Goal: Task Accomplishment & Management: Use online tool/utility

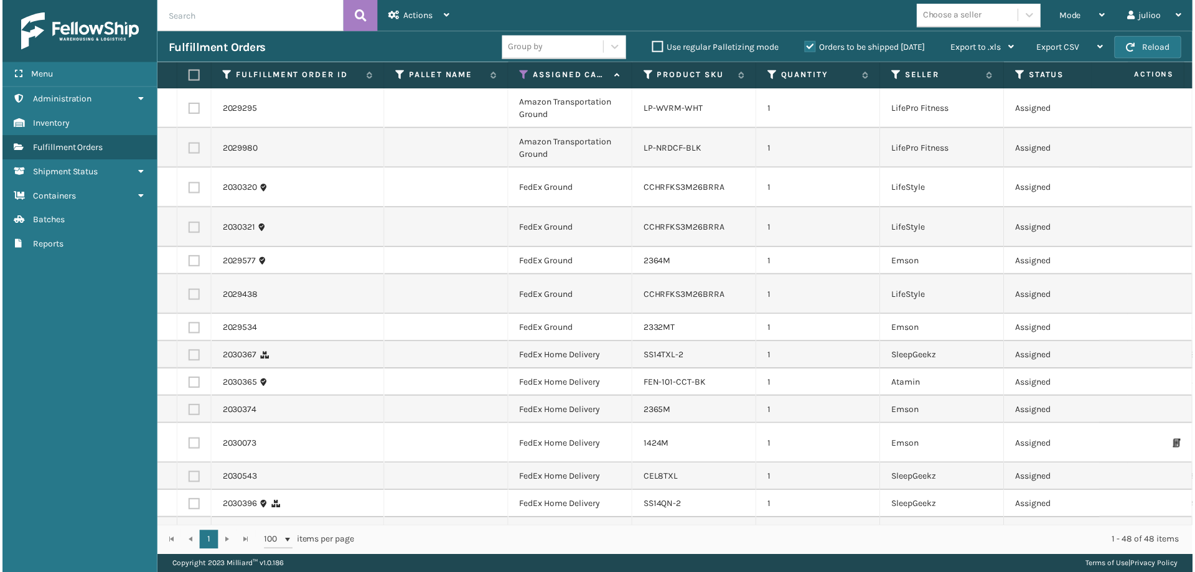
scroll to position [1088, 0]
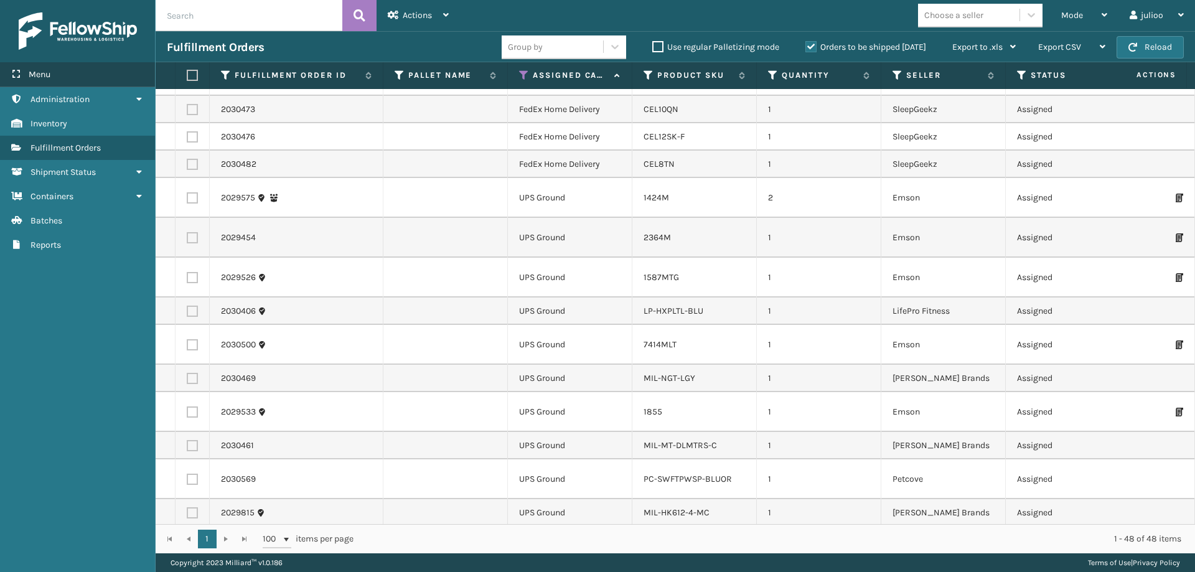
click at [75, 79] on div "Menu" at bounding box center [77, 74] width 155 height 25
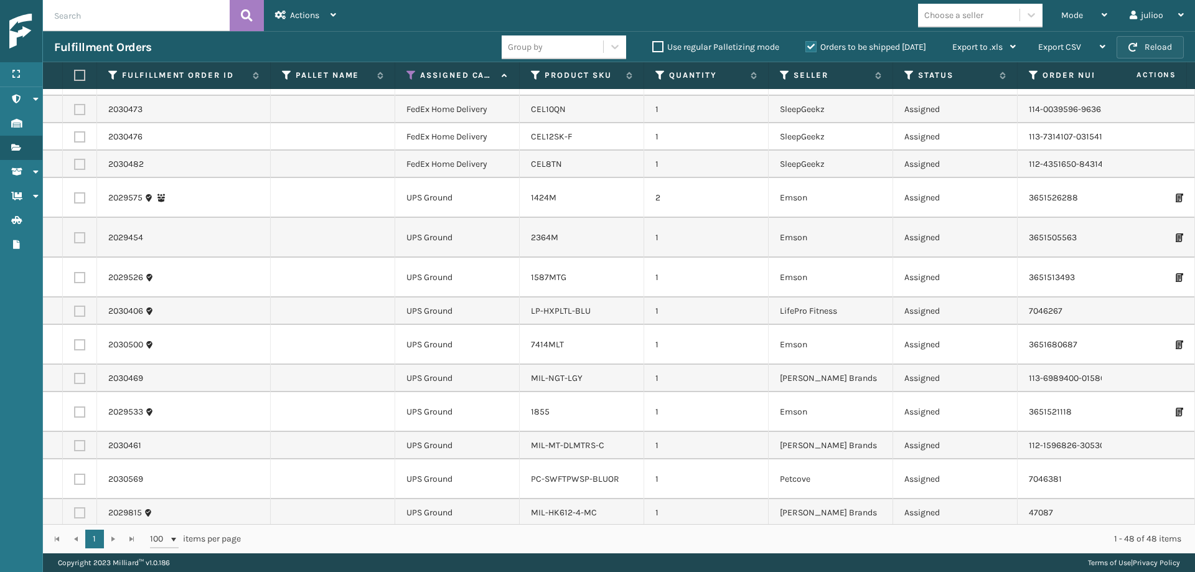
click at [1135, 50] on span "button" at bounding box center [1132, 47] width 9 height 9
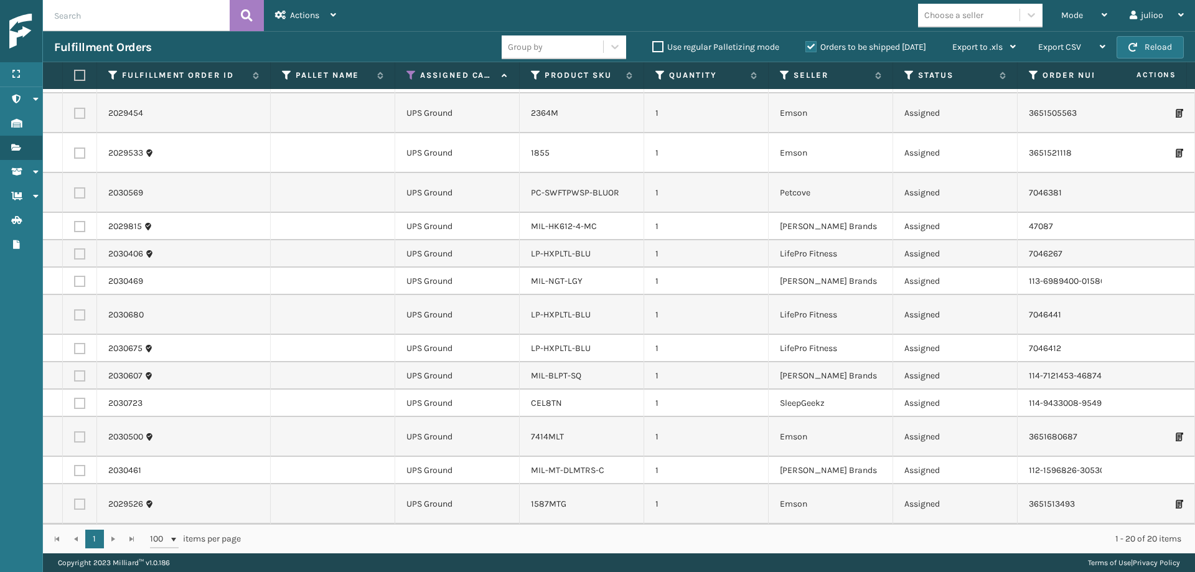
scroll to position [249, 0]
click at [1161, 49] on button "Reload" at bounding box center [1149, 47] width 67 height 22
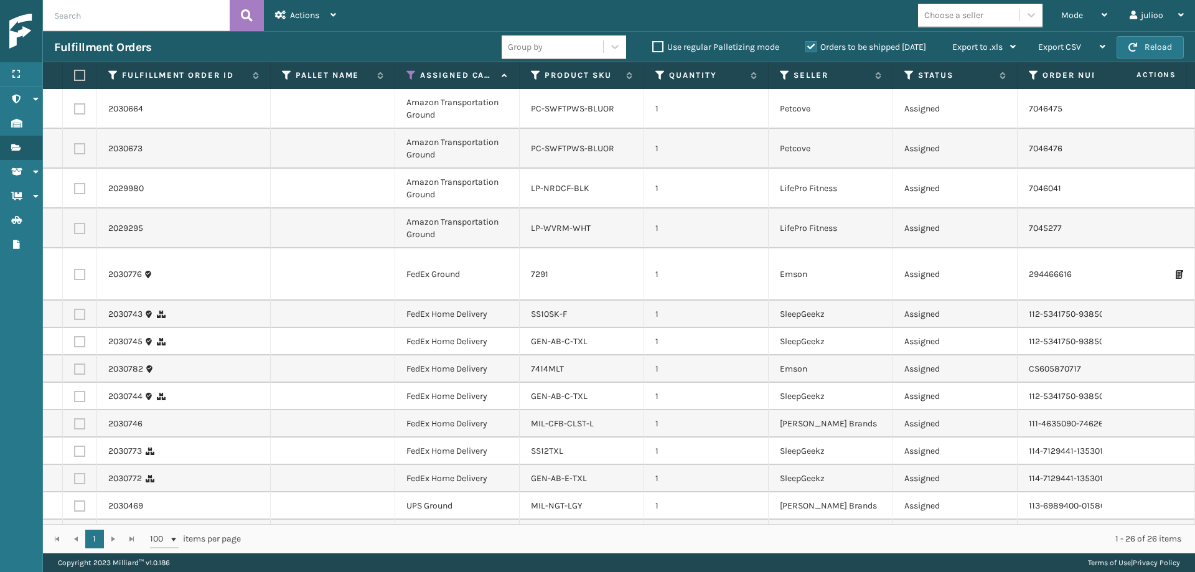
scroll to position [447, 0]
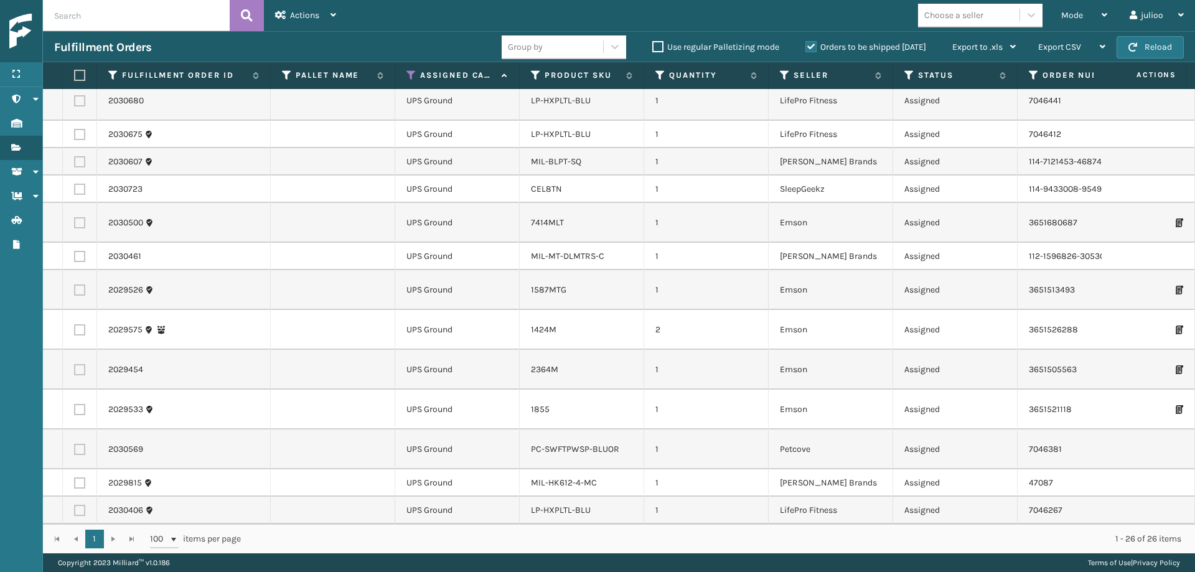
click at [77, 80] on label at bounding box center [77, 75] width 7 height 11
click at [75, 80] on input "checkbox" at bounding box center [74, 76] width 1 height 8
checkbox input "true"
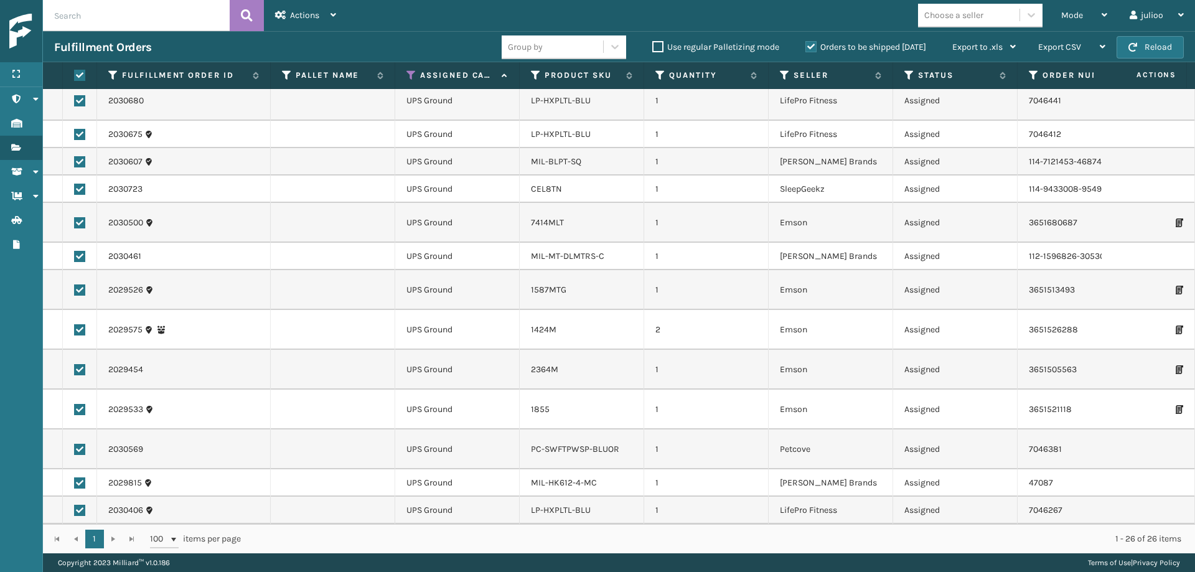
checkbox input "true"
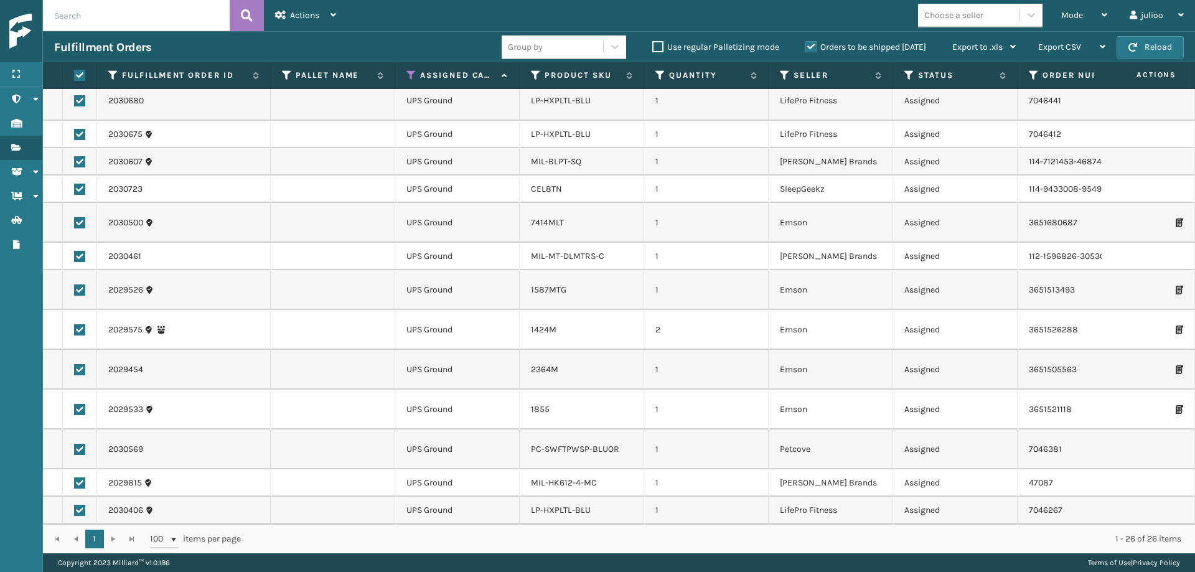
checkbox input "true"
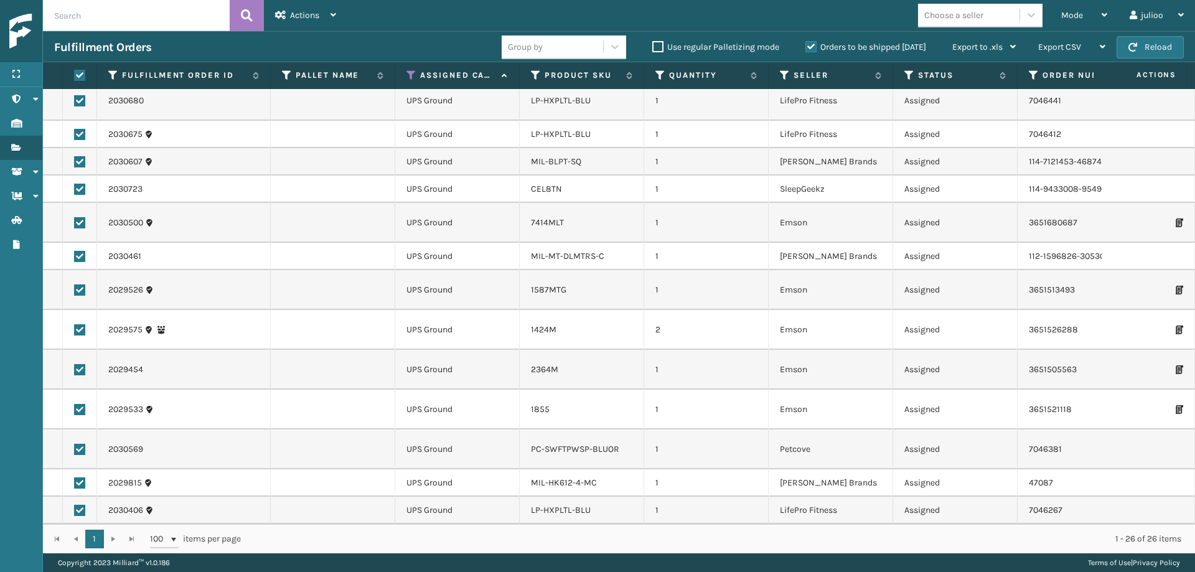
checkbox input "true"
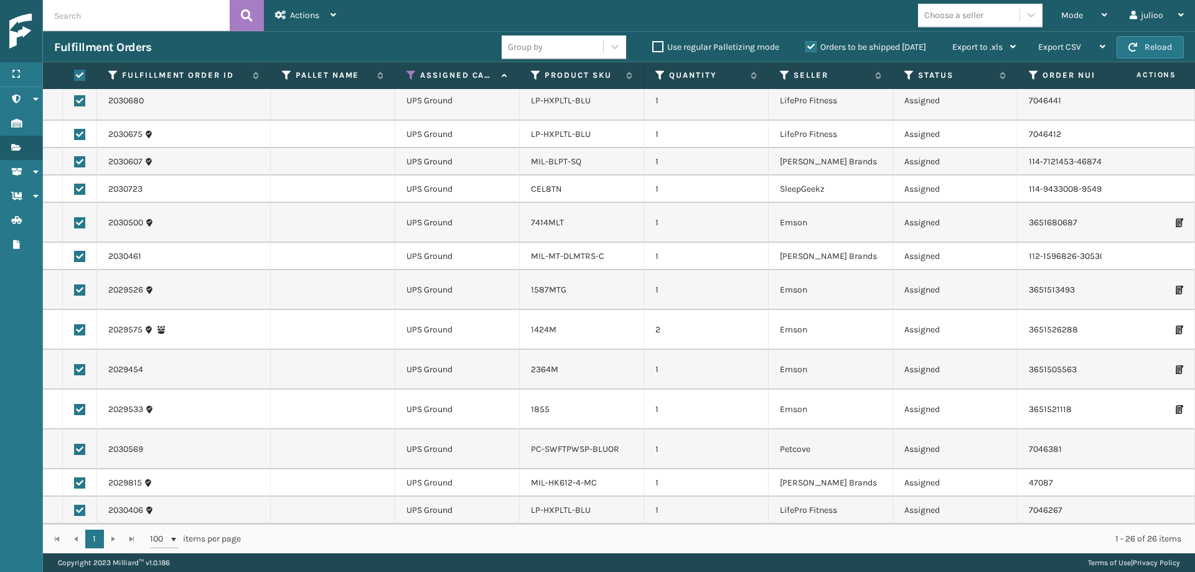
checkbox input "true"
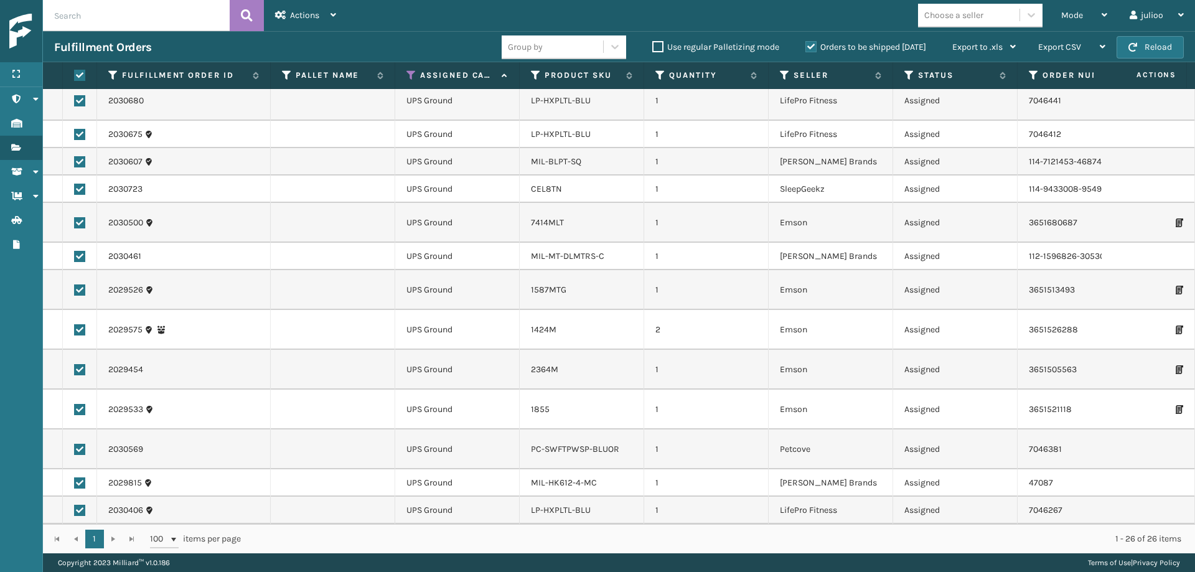
checkbox input "true"
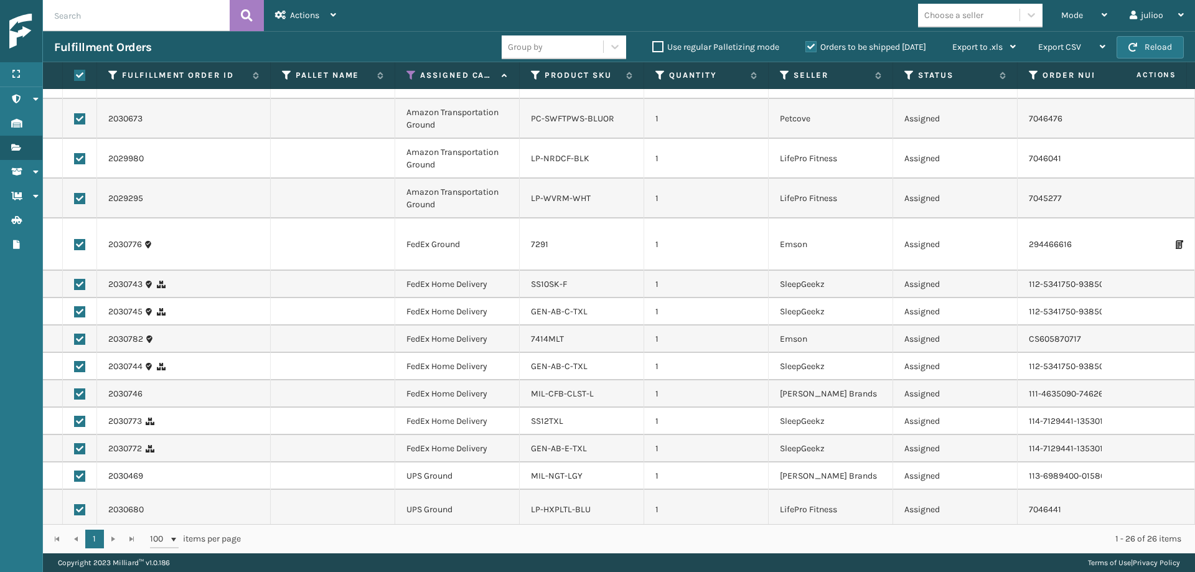
scroll to position [0, 0]
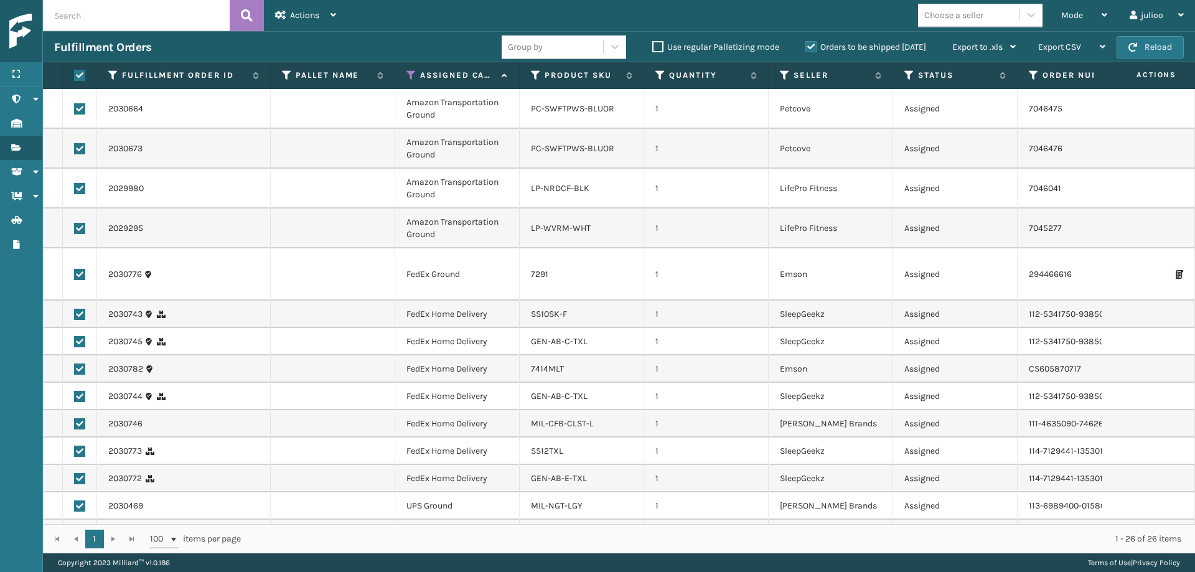
click at [77, 108] on label at bounding box center [79, 108] width 11 height 11
click at [75, 108] on input "checkbox" at bounding box center [74, 107] width 1 height 8
checkbox input "false"
click at [79, 148] on label at bounding box center [79, 148] width 11 height 11
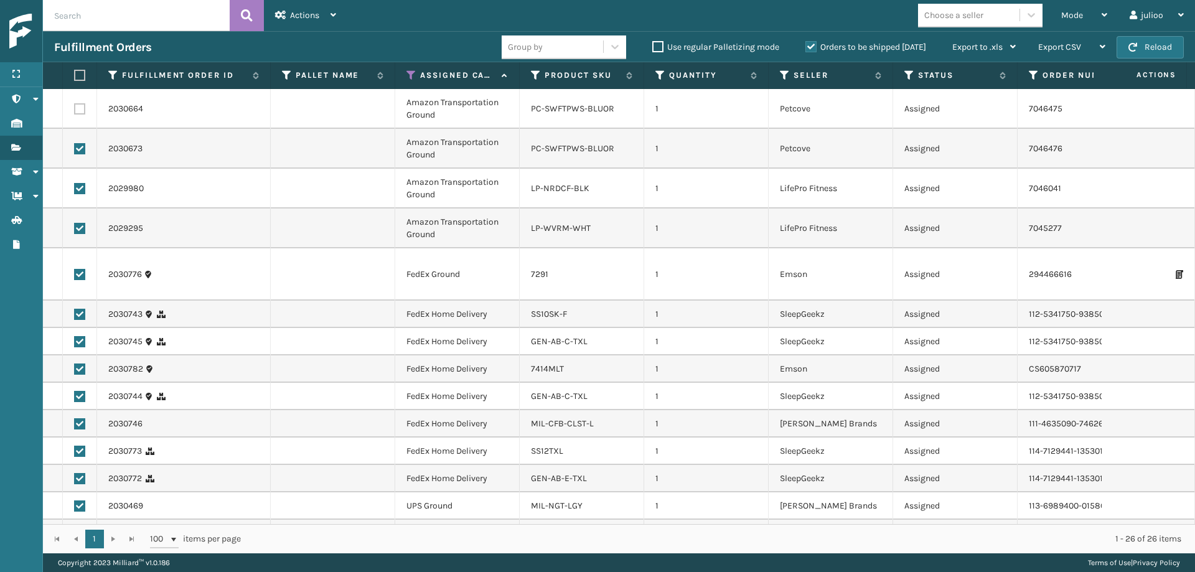
click at [75, 148] on input "checkbox" at bounding box center [74, 147] width 1 height 8
checkbox input "false"
click at [82, 189] on label at bounding box center [79, 188] width 11 height 11
click at [75, 189] on input "checkbox" at bounding box center [74, 187] width 1 height 8
checkbox input "false"
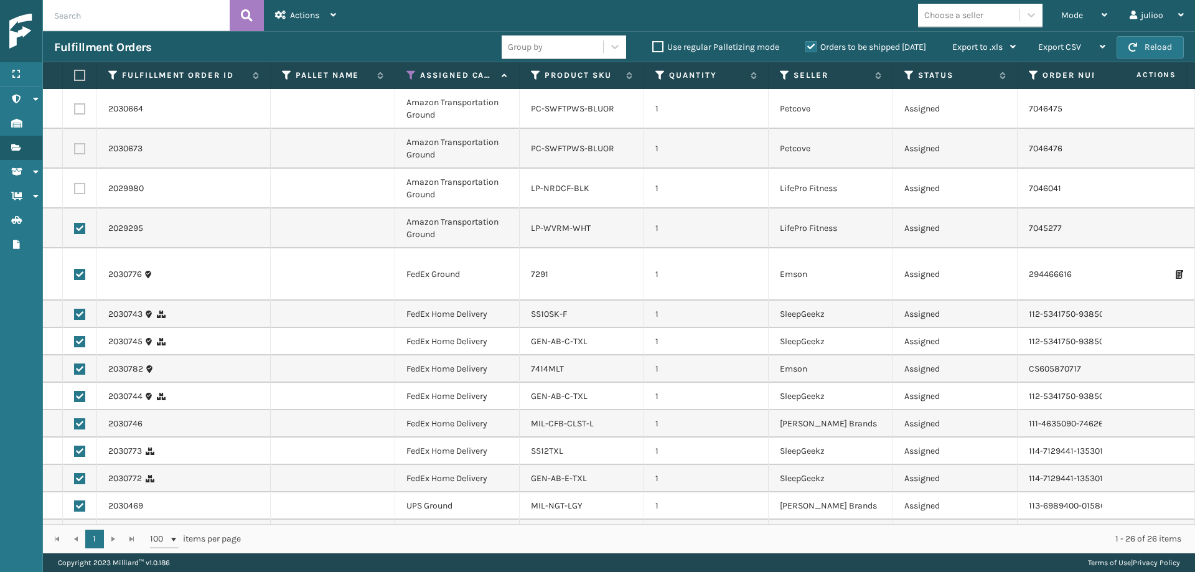
click at [80, 228] on label at bounding box center [79, 228] width 11 height 11
click at [75, 228] on input "checkbox" at bounding box center [74, 227] width 1 height 8
checkbox input "false"
click at [78, 274] on label at bounding box center [79, 274] width 11 height 11
click at [75, 274] on input "checkbox" at bounding box center [74, 273] width 1 height 8
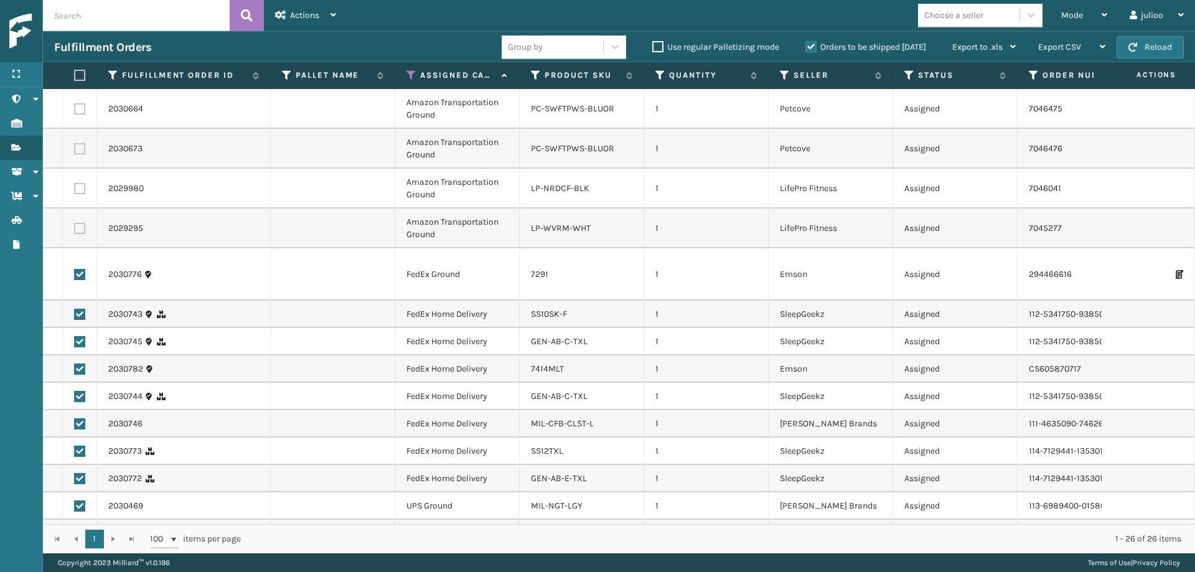
checkbox input "false"
drag, startPoint x: 81, startPoint y: 314, endPoint x: 80, endPoint y: 329, distance: 14.9
click at [81, 315] on label at bounding box center [79, 314] width 11 height 11
click at [75, 315] on input "checkbox" at bounding box center [74, 313] width 1 height 8
checkbox input "false"
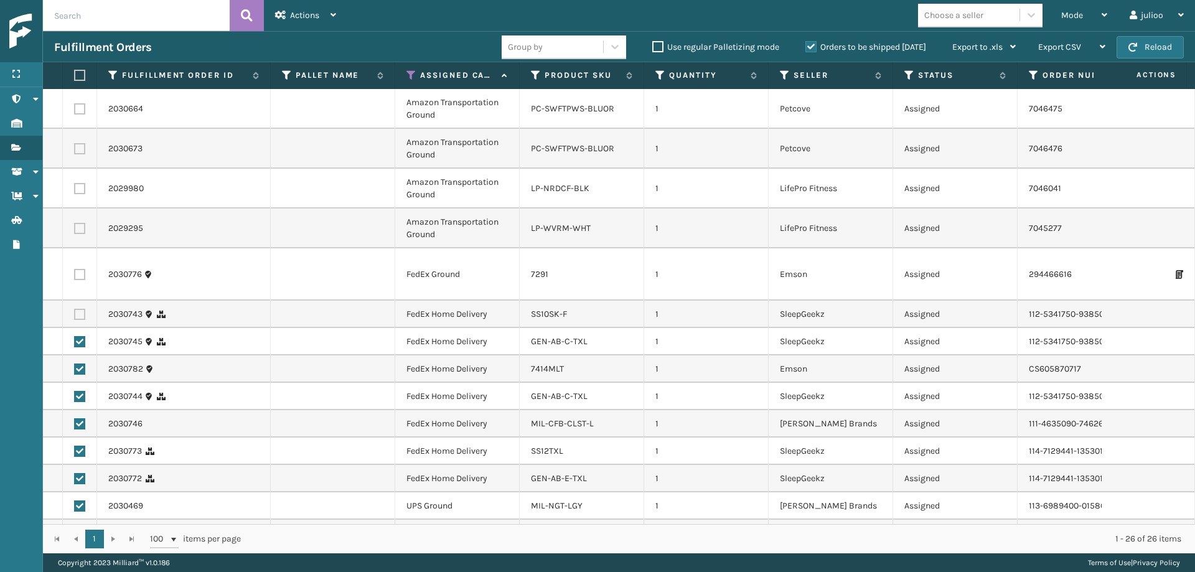
click at [78, 341] on label at bounding box center [79, 341] width 11 height 11
click at [75, 341] on input "checkbox" at bounding box center [74, 340] width 1 height 8
checkbox input "false"
click at [79, 371] on label at bounding box center [79, 368] width 11 height 11
click at [75, 371] on input "checkbox" at bounding box center [74, 367] width 1 height 8
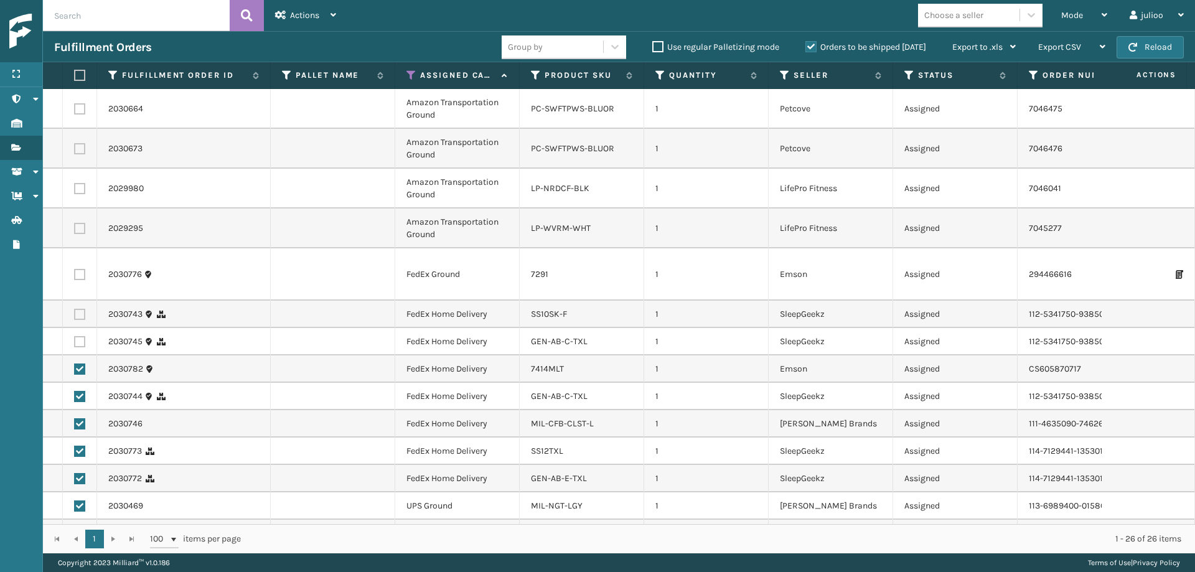
checkbox input "false"
click at [85, 401] on label at bounding box center [79, 396] width 11 height 11
click at [75, 399] on input "checkbox" at bounding box center [74, 395] width 1 height 8
checkbox input "false"
click at [80, 433] on td at bounding box center [80, 423] width 34 height 27
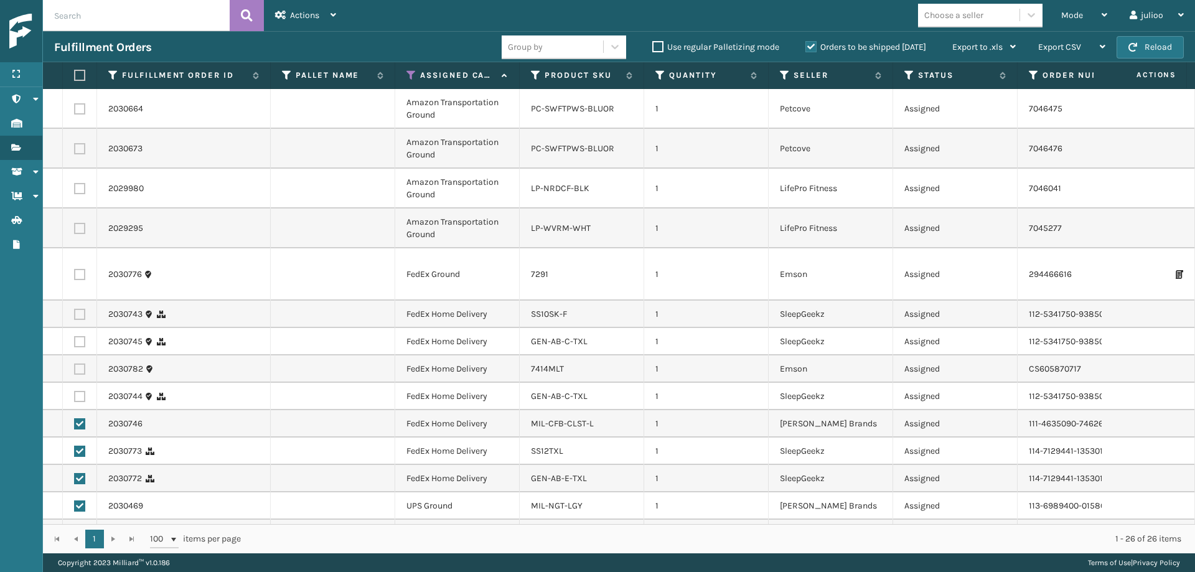
click at [80, 428] on label at bounding box center [79, 423] width 11 height 11
click at [75, 426] on input "checkbox" at bounding box center [74, 422] width 1 height 8
checkbox input "false"
click at [82, 450] on label at bounding box center [79, 450] width 11 height 11
click at [75, 450] on input "checkbox" at bounding box center [74, 449] width 1 height 8
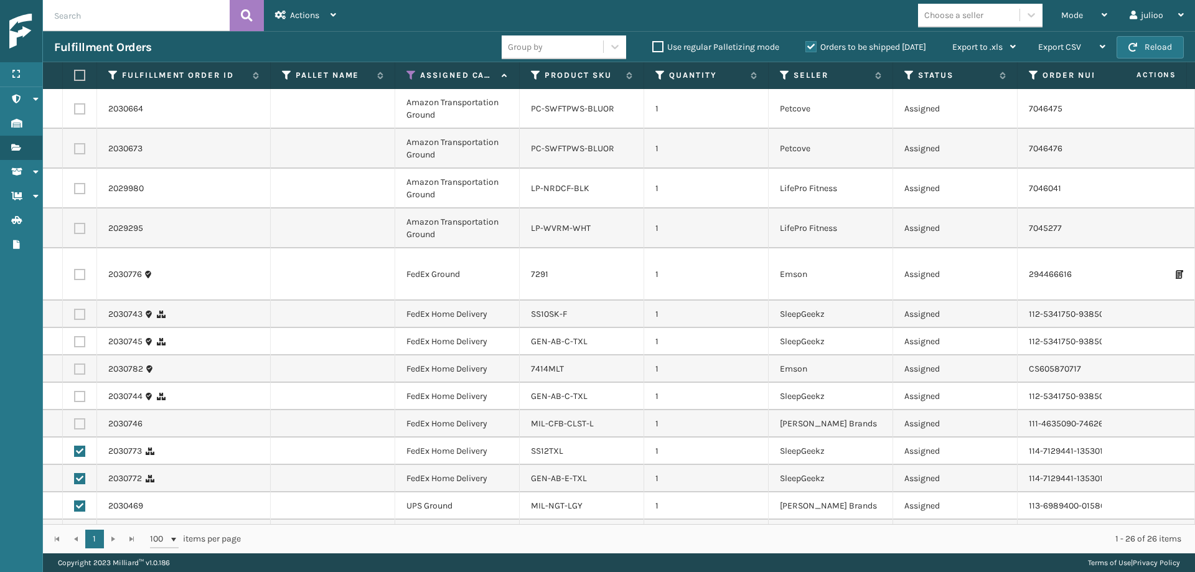
checkbox input "false"
click at [80, 478] on label at bounding box center [79, 478] width 11 height 11
click at [75, 478] on input "checkbox" at bounding box center [74, 477] width 1 height 8
checkbox input "false"
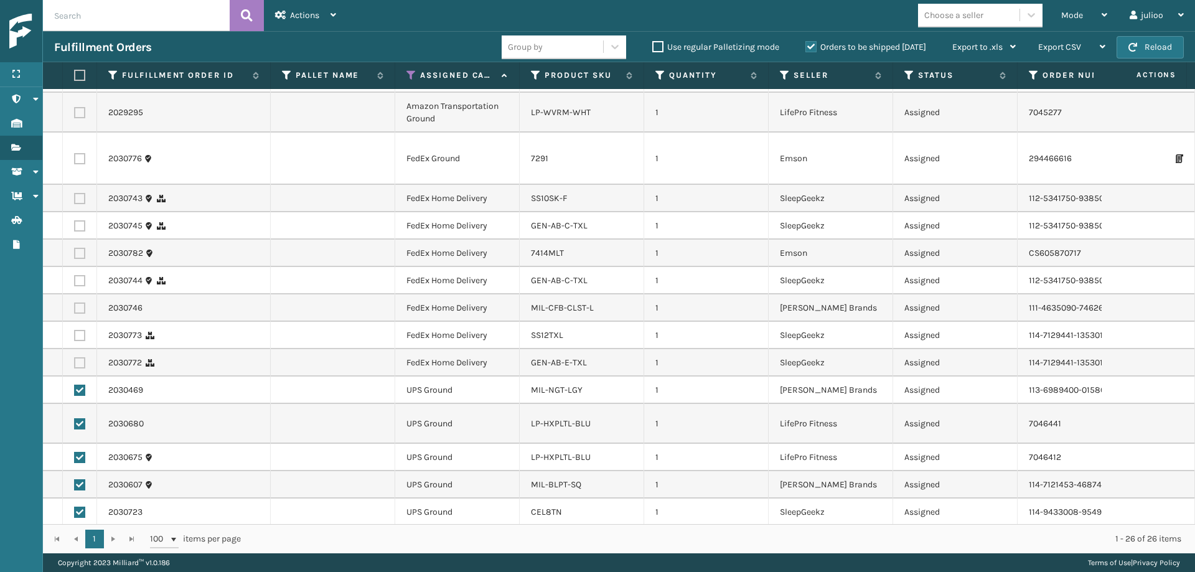
scroll to position [118, 0]
click at [78, 388] on label at bounding box center [79, 387] width 11 height 11
click at [75, 388] on input "checkbox" at bounding box center [74, 386] width 1 height 8
click at [80, 385] on label at bounding box center [79, 387] width 11 height 11
click at [75, 385] on input "checkbox" at bounding box center [74, 386] width 1 height 8
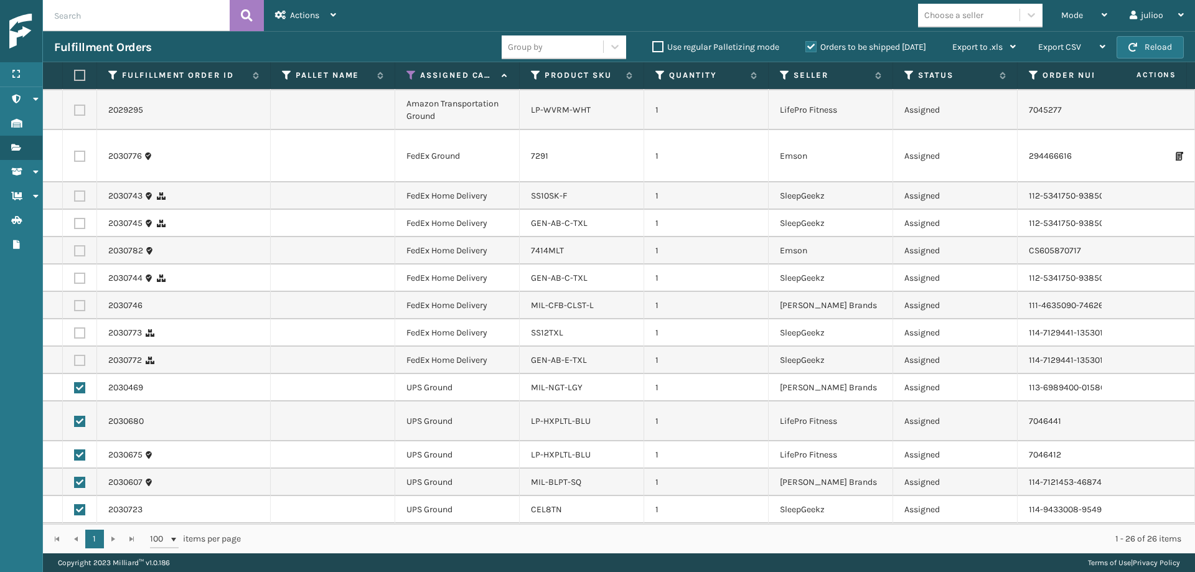
checkbox input "true"
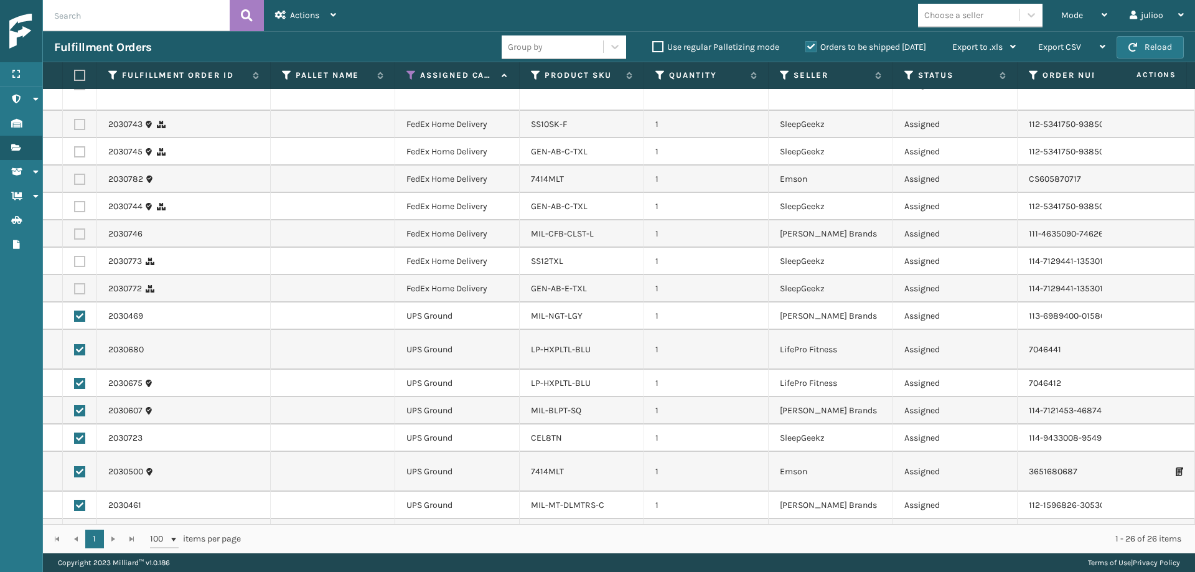
scroll to position [0, 0]
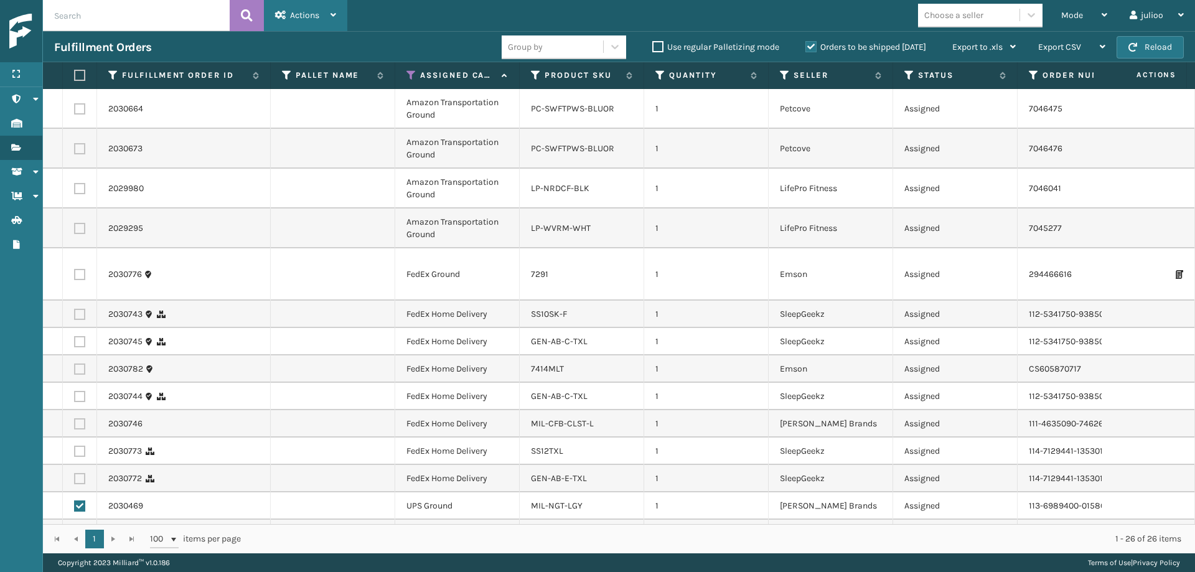
click at [320, 24] on div "Actions" at bounding box center [305, 15] width 61 height 31
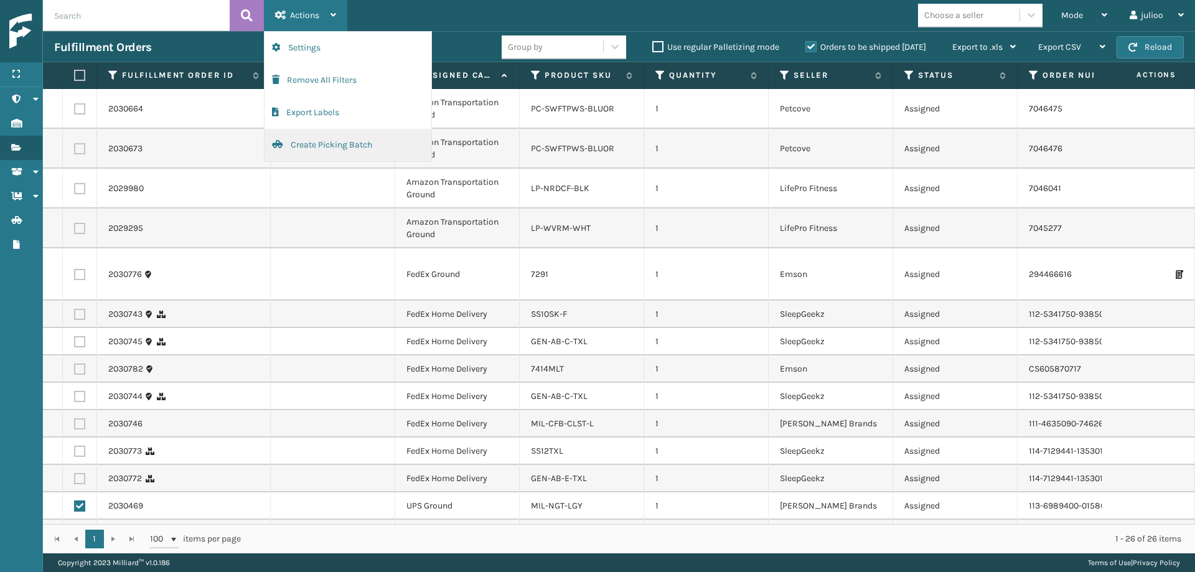
click at [342, 141] on button "Create Picking Batch" at bounding box center [347, 145] width 167 height 32
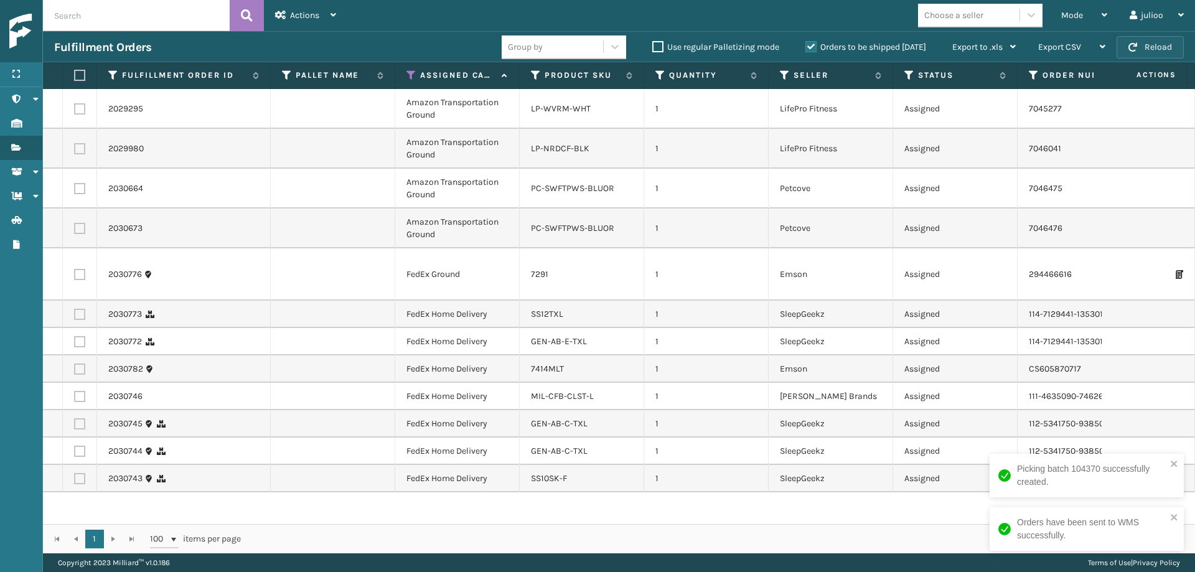
click at [1139, 49] on button "Reload" at bounding box center [1149, 47] width 67 height 22
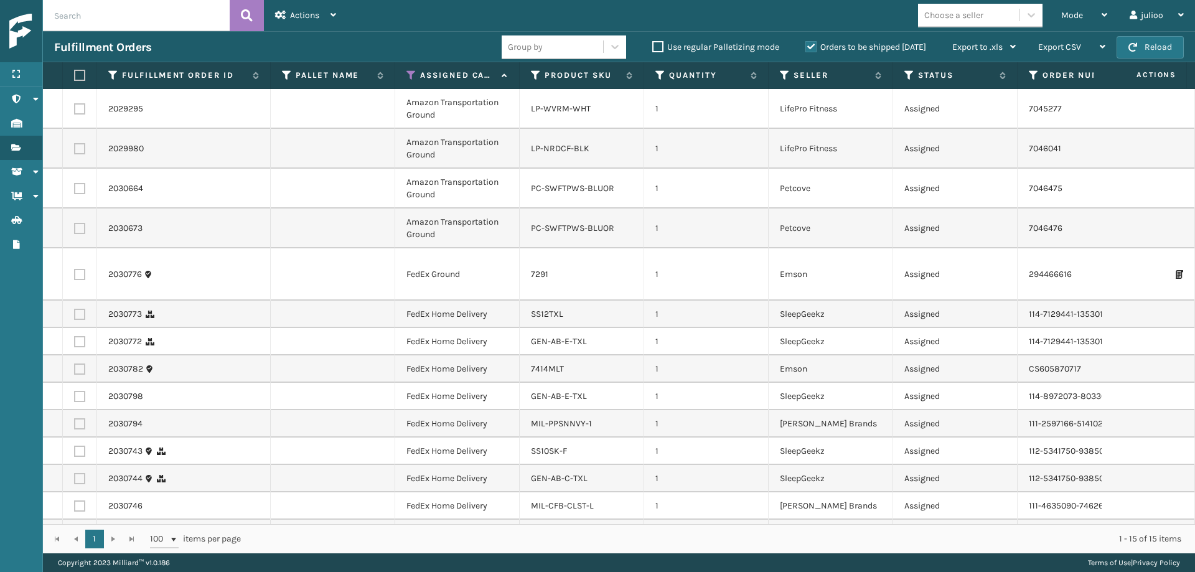
click at [82, 72] on label at bounding box center [77, 75] width 7 height 11
click at [75, 72] on input "checkbox" at bounding box center [74, 76] width 1 height 8
checkbox input "true"
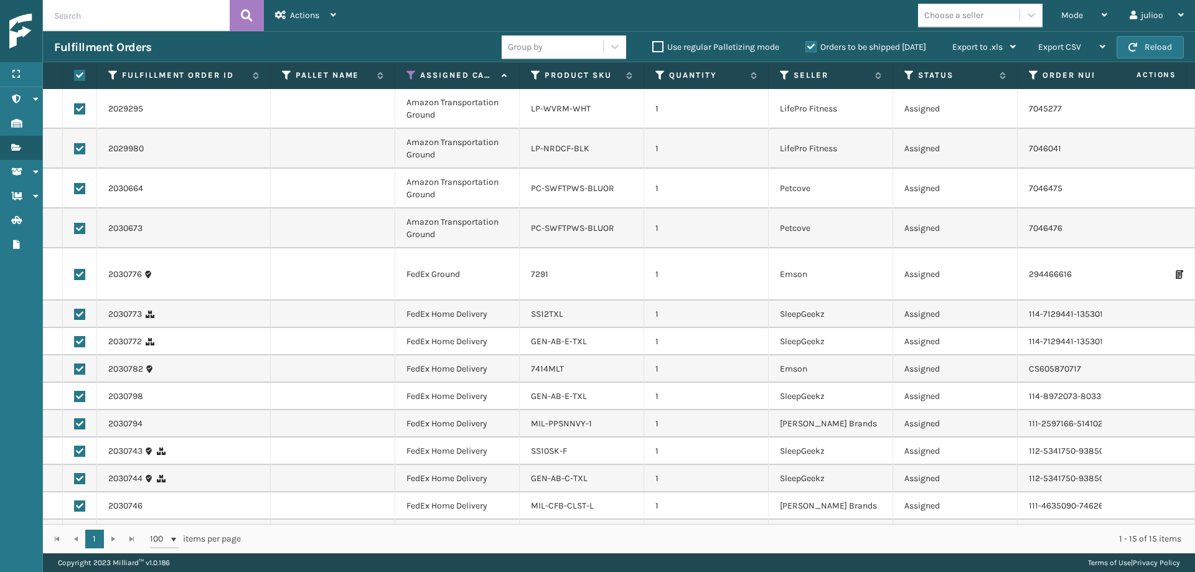
checkbox input "true"
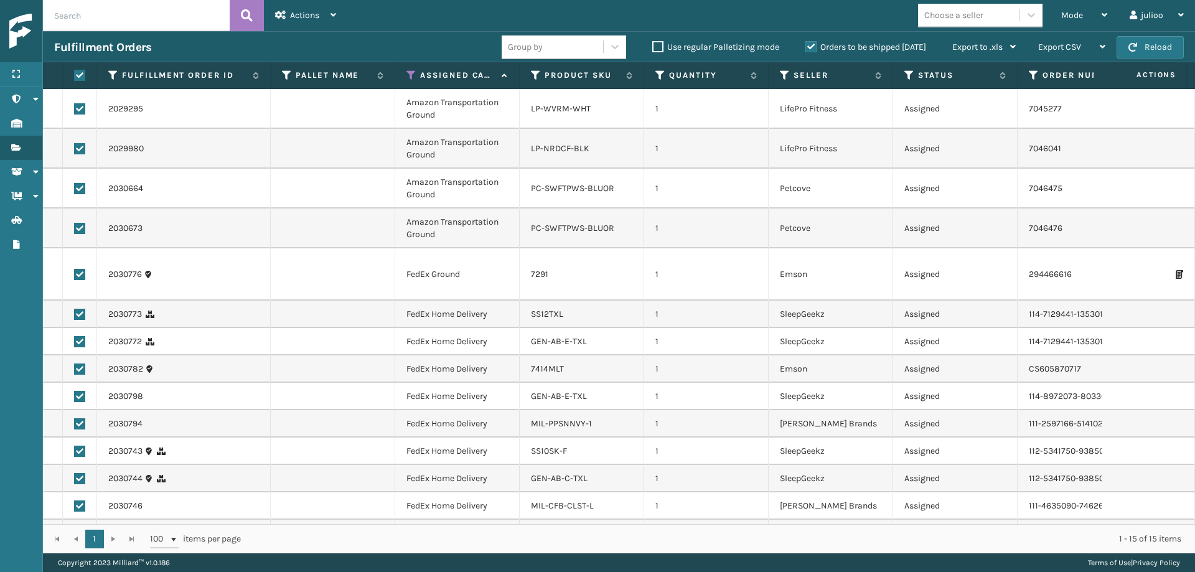
checkbox input "true"
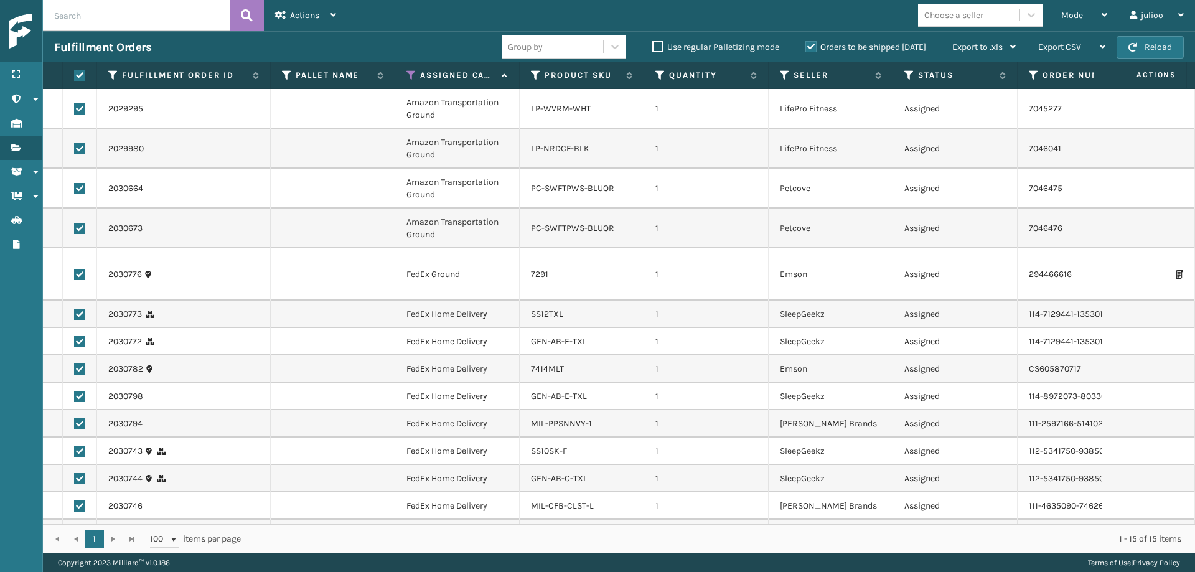
checkbox input "true"
click at [78, 111] on label at bounding box center [79, 108] width 11 height 11
click at [75, 111] on input "checkbox" at bounding box center [74, 107] width 1 height 8
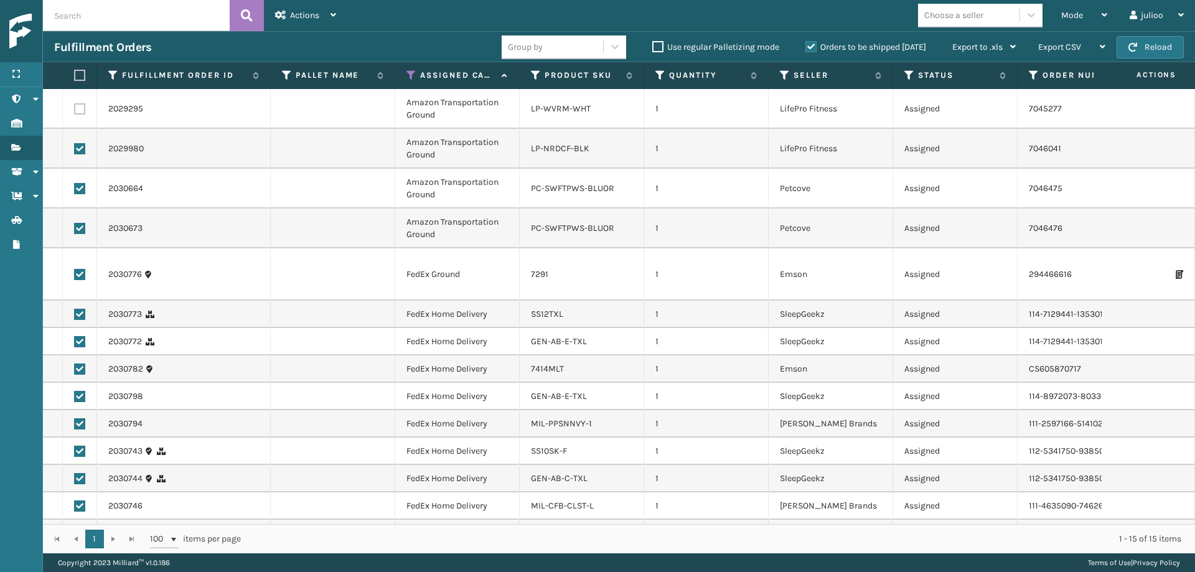
checkbox input "false"
click at [74, 148] on label at bounding box center [79, 148] width 11 height 11
click at [74, 148] on input "checkbox" at bounding box center [74, 147] width 1 height 8
checkbox input "false"
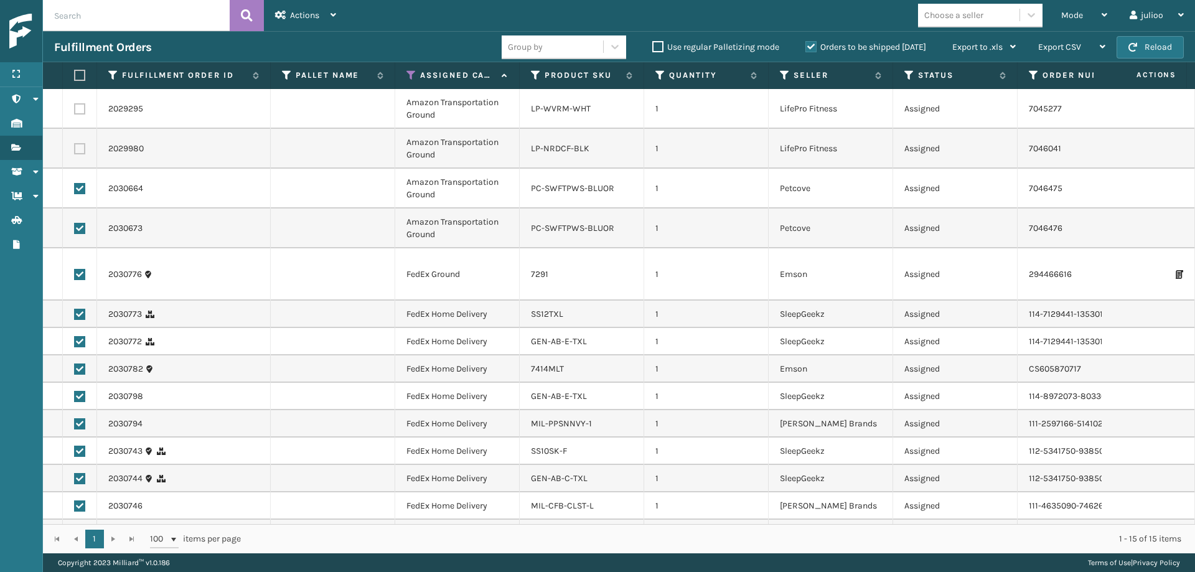
click at [79, 187] on label at bounding box center [79, 188] width 11 height 11
click at [75, 187] on input "checkbox" at bounding box center [74, 187] width 1 height 8
checkbox input "false"
click at [81, 222] on td at bounding box center [80, 228] width 34 height 40
click at [80, 231] on label at bounding box center [79, 228] width 11 height 11
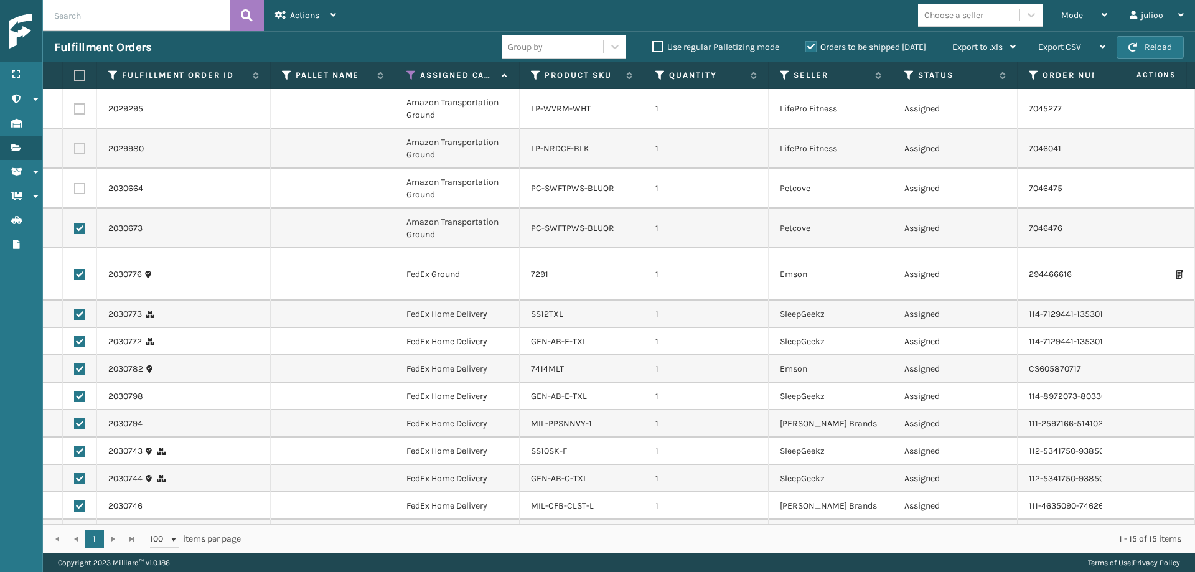
click at [75, 231] on input "checkbox" at bounding box center [74, 227] width 1 height 8
checkbox input "false"
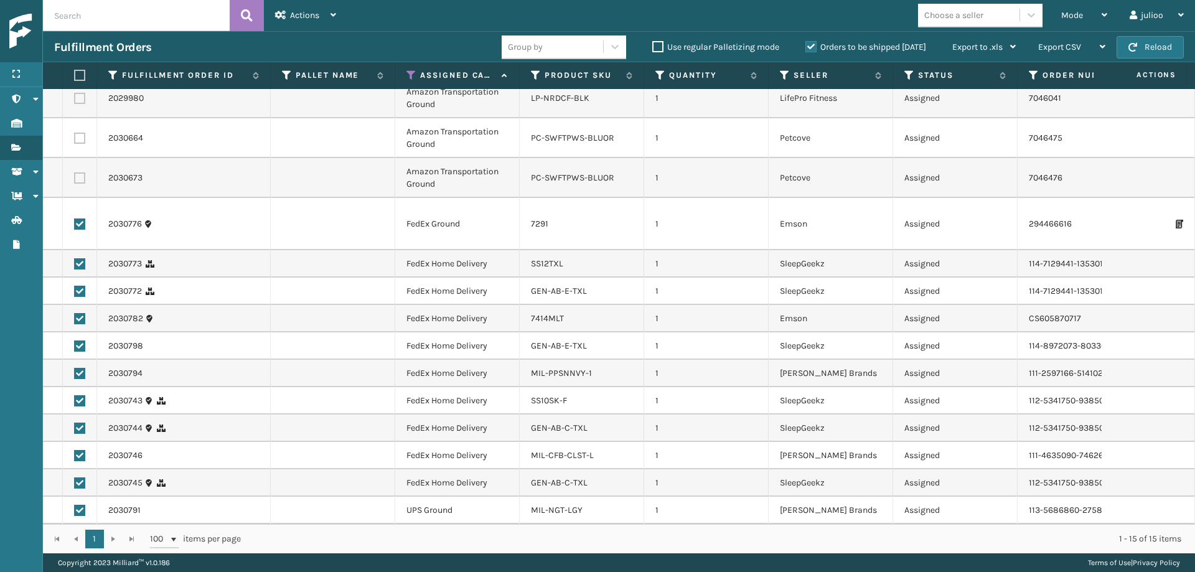
click at [82, 505] on label at bounding box center [79, 510] width 11 height 11
click at [75, 505] on input "checkbox" at bounding box center [74, 509] width 1 height 8
checkbox input "false"
click at [301, 14] on span "Actions" at bounding box center [304, 15] width 29 height 11
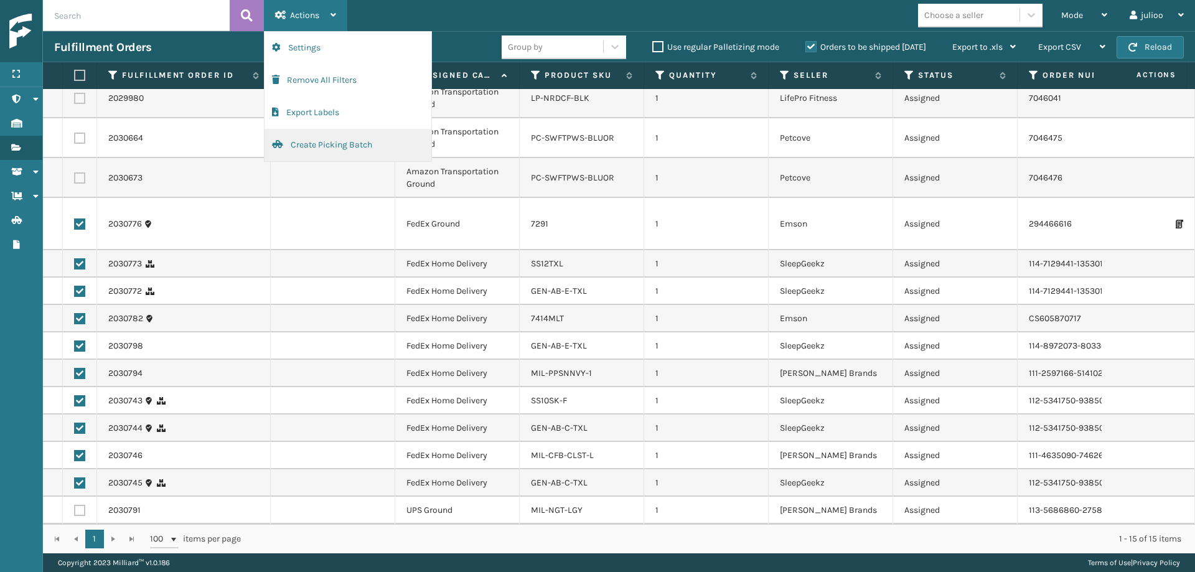
click at [307, 142] on button "Create Picking Batch" at bounding box center [347, 145] width 167 height 32
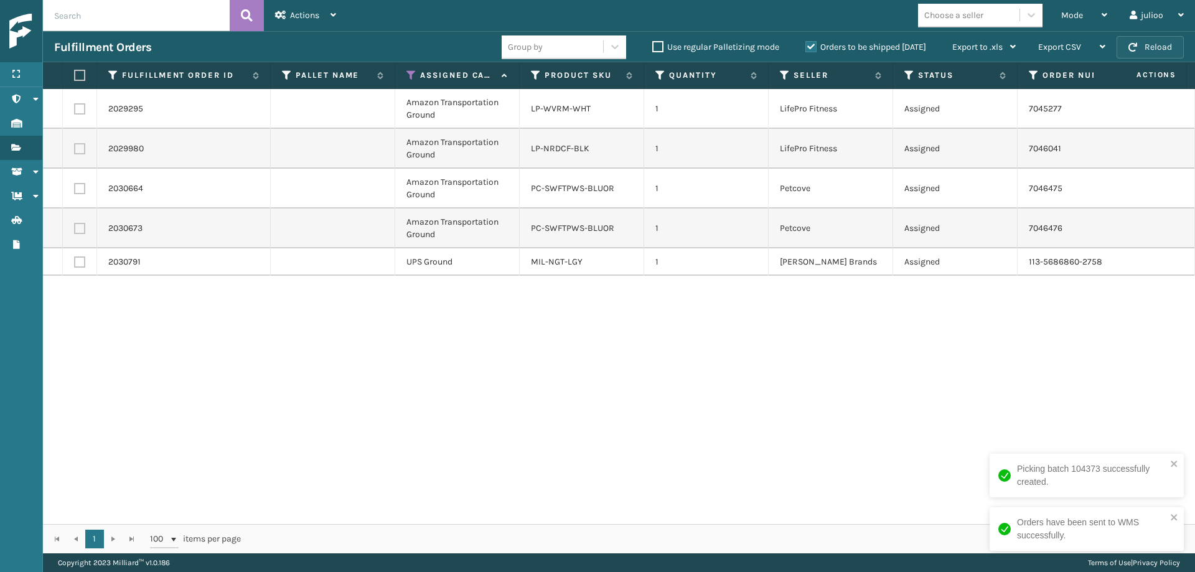
click at [1143, 50] on button "Reload" at bounding box center [1149, 47] width 67 height 22
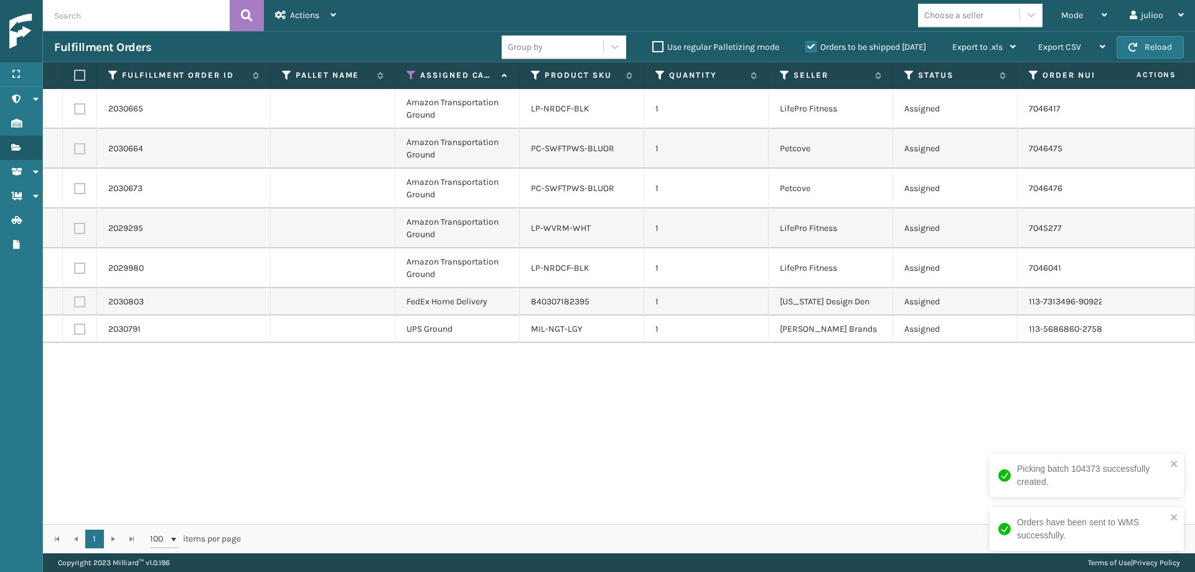
click at [75, 78] on label at bounding box center [77, 75] width 7 height 11
click at [75, 78] on input "checkbox" at bounding box center [74, 76] width 1 height 8
checkbox input "true"
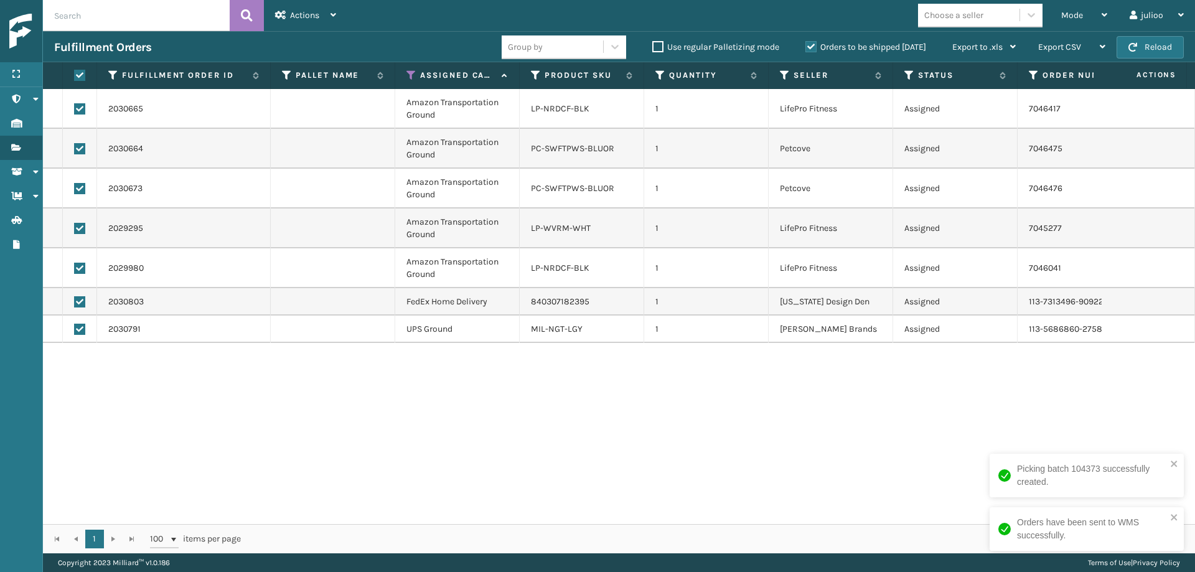
checkbox input "true"
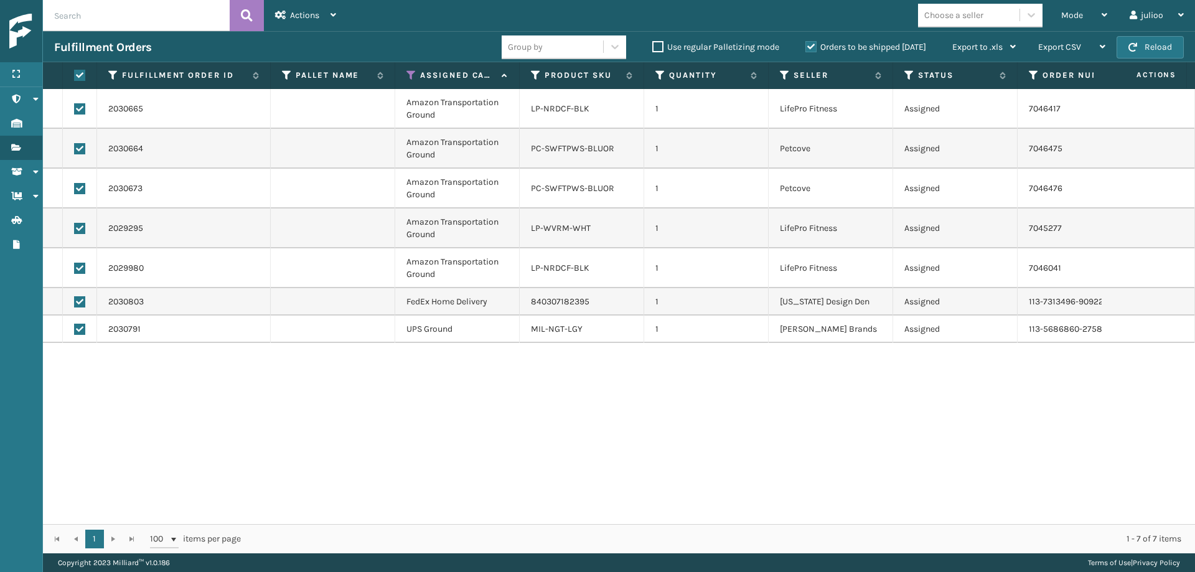
click at [77, 299] on label at bounding box center [79, 301] width 11 height 11
click at [75, 299] on input "checkbox" at bounding box center [74, 300] width 1 height 8
checkbox input "false"
click at [79, 324] on label at bounding box center [79, 329] width 11 height 11
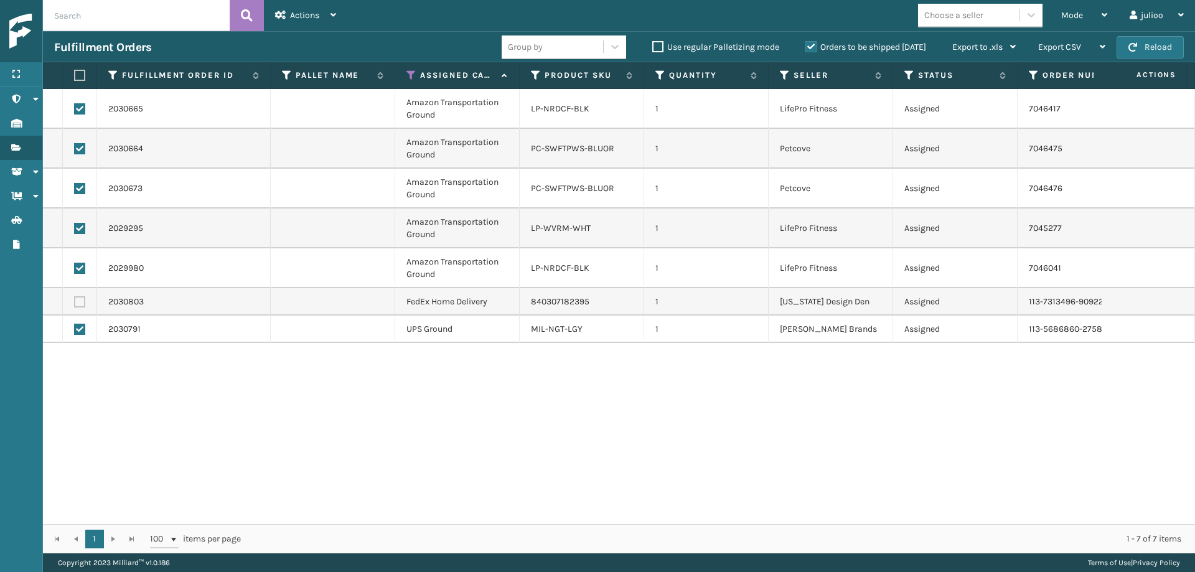
click at [75, 324] on input "checkbox" at bounding box center [74, 328] width 1 height 8
checkbox input "false"
click at [310, 14] on span "Actions" at bounding box center [304, 15] width 29 height 11
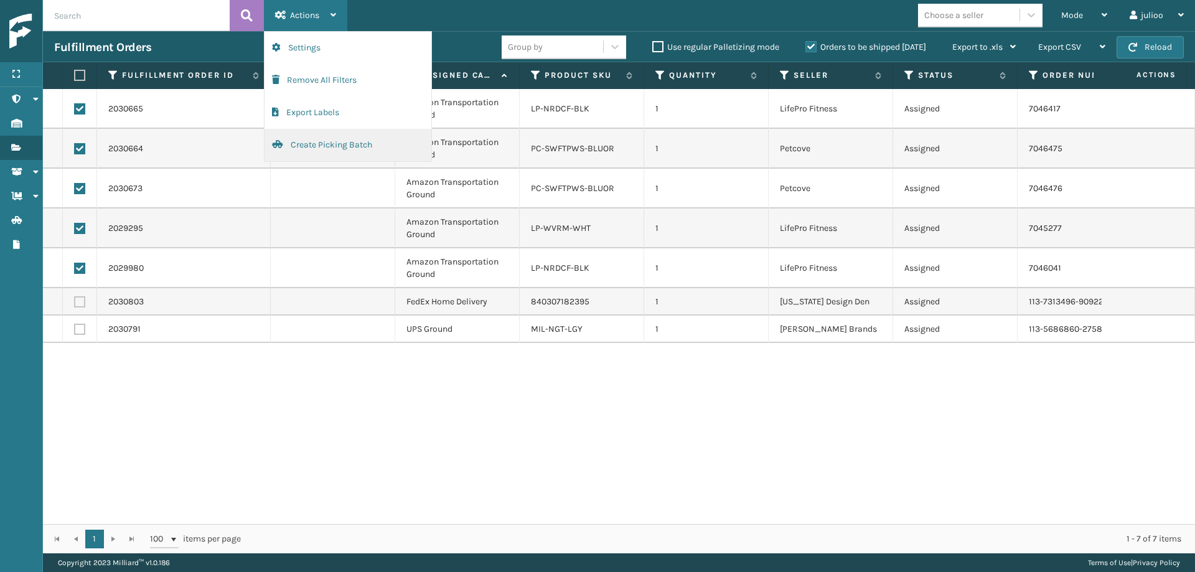
click at [322, 147] on button "Create Picking Batch" at bounding box center [347, 145] width 167 height 32
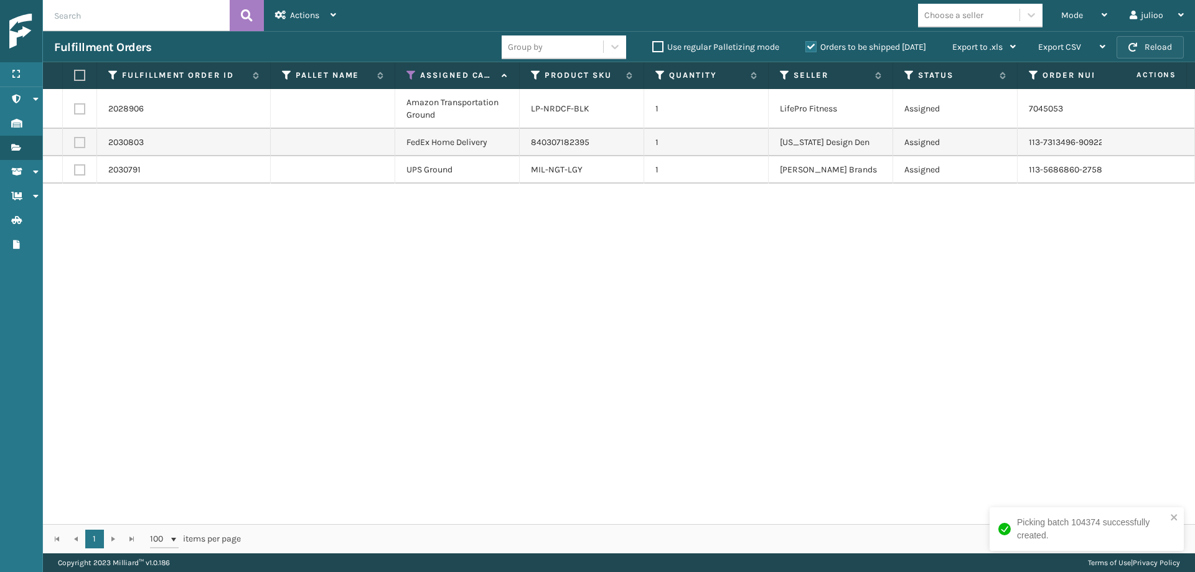
click at [1162, 47] on button "Reload" at bounding box center [1149, 47] width 67 height 22
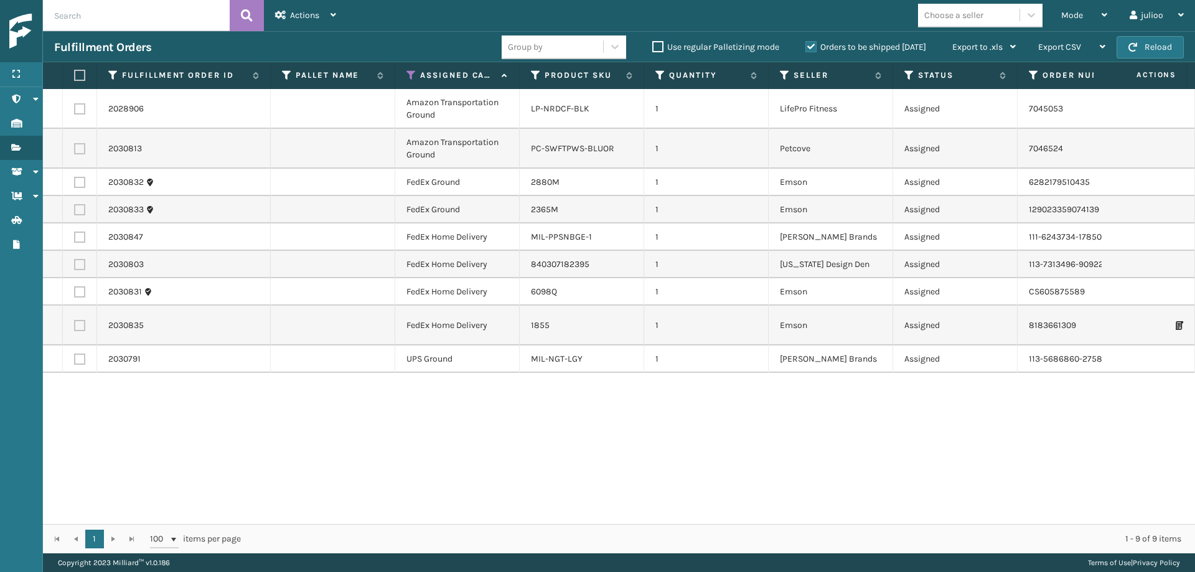
click at [80, 327] on label at bounding box center [79, 325] width 11 height 11
click at [75, 327] on input "checkbox" at bounding box center [74, 324] width 1 height 8
checkbox input "true"
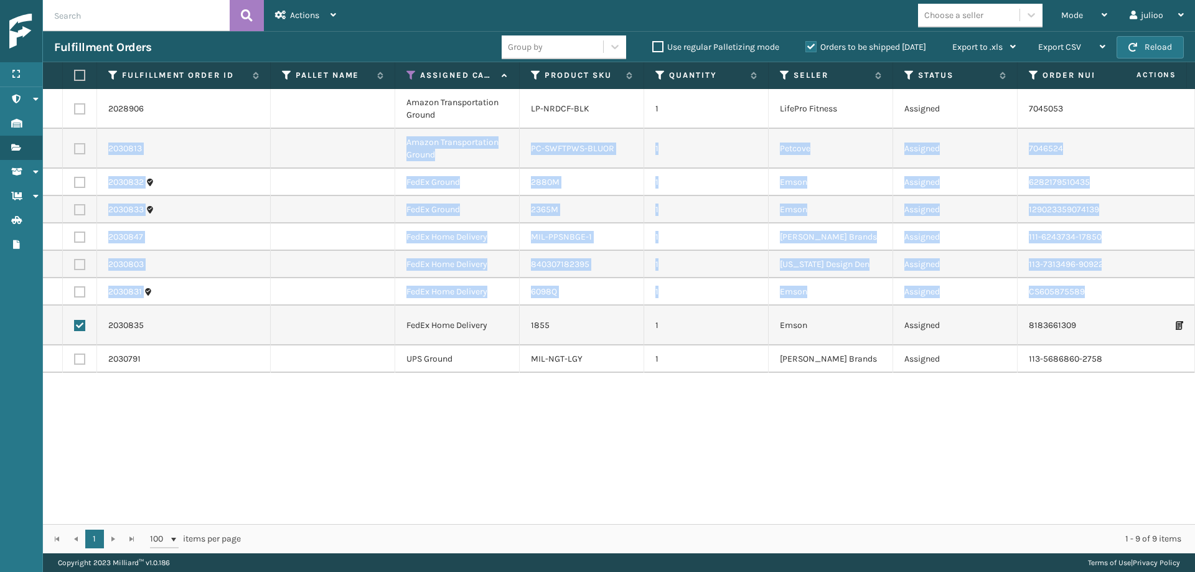
click at [79, 148] on label at bounding box center [79, 148] width 11 height 11
click at [75, 148] on input "checkbox" at bounding box center [74, 147] width 1 height 8
click at [79, 148] on label at bounding box center [79, 148] width 11 height 11
click at [75, 148] on input "checkbox" at bounding box center [74, 147] width 1 height 8
checkbox input "false"
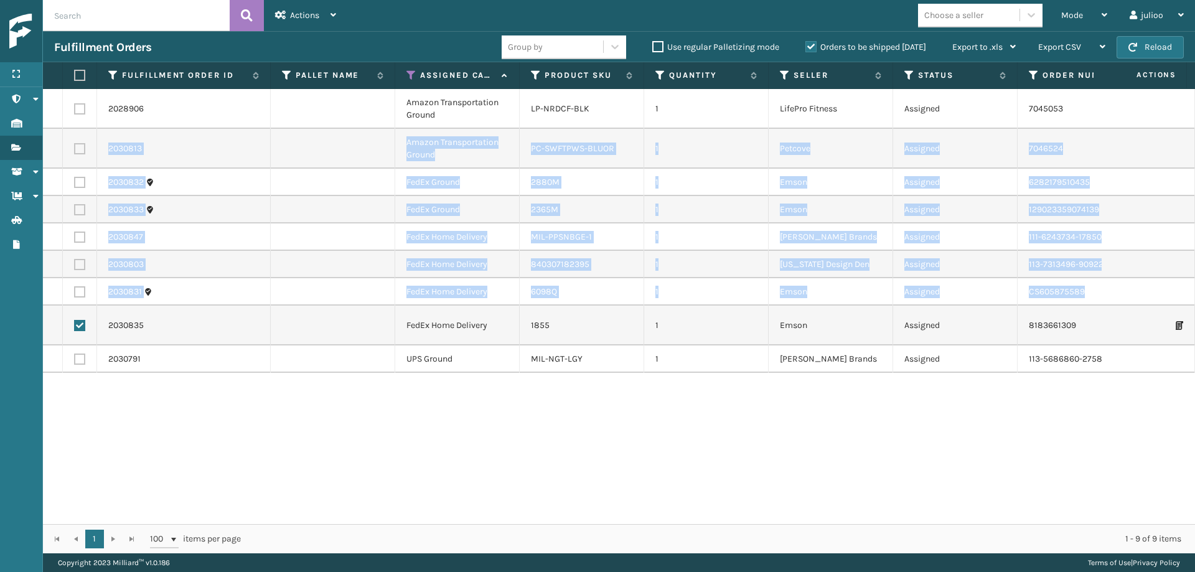
click at [81, 184] on label at bounding box center [79, 182] width 11 height 11
click at [75, 184] on input "checkbox" at bounding box center [74, 181] width 1 height 8
checkbox input "true"
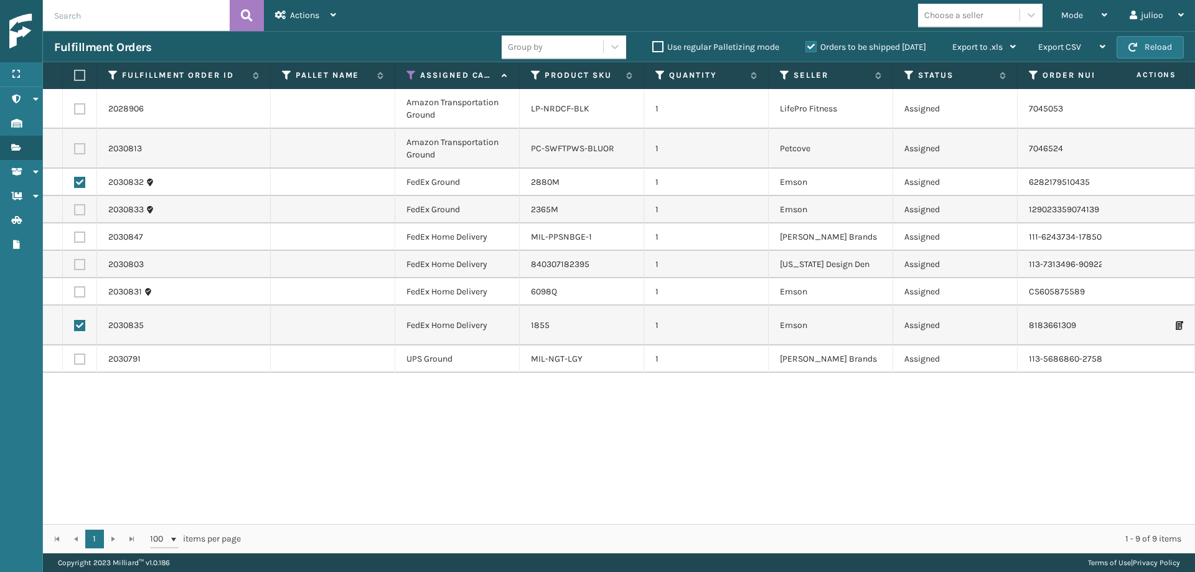
drag, startPoint x: 82, startPoint y: 205, endPoint x: 82, endPoint y: 218, distance: 13.1
click at [82, 206] on label at bounding box center [79, 209] width 11 height 11
click at [75, 206] on input "checkbox" at bounding box center [74, 208] width 1 height 8
checkbox input "true"
click at [80, 239] on label at bounding box center [79, 236] width 11 height 11
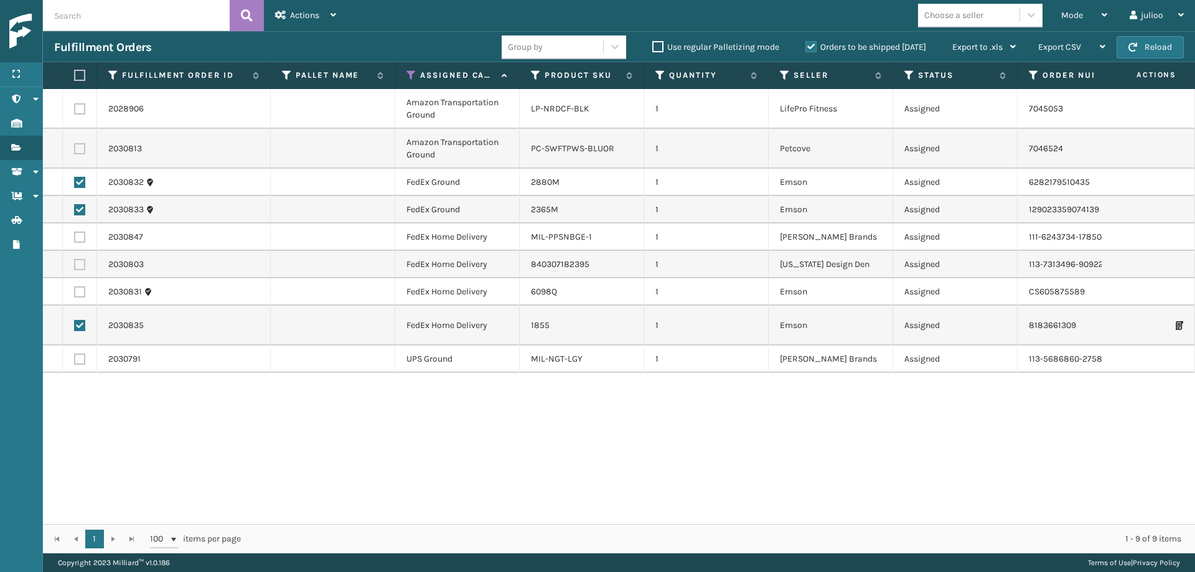
click at [75, 239] on input "checkbox" at bounding box center [74, 235] width 1 height 8
checkbox input "true"
click at [79, 264] on label at bounding box center [79, 264] width 11 height 11
click at [75, 264] on input "checkbox" at bounding box center [74, 263] width 1 height 8
checkbox input "true"
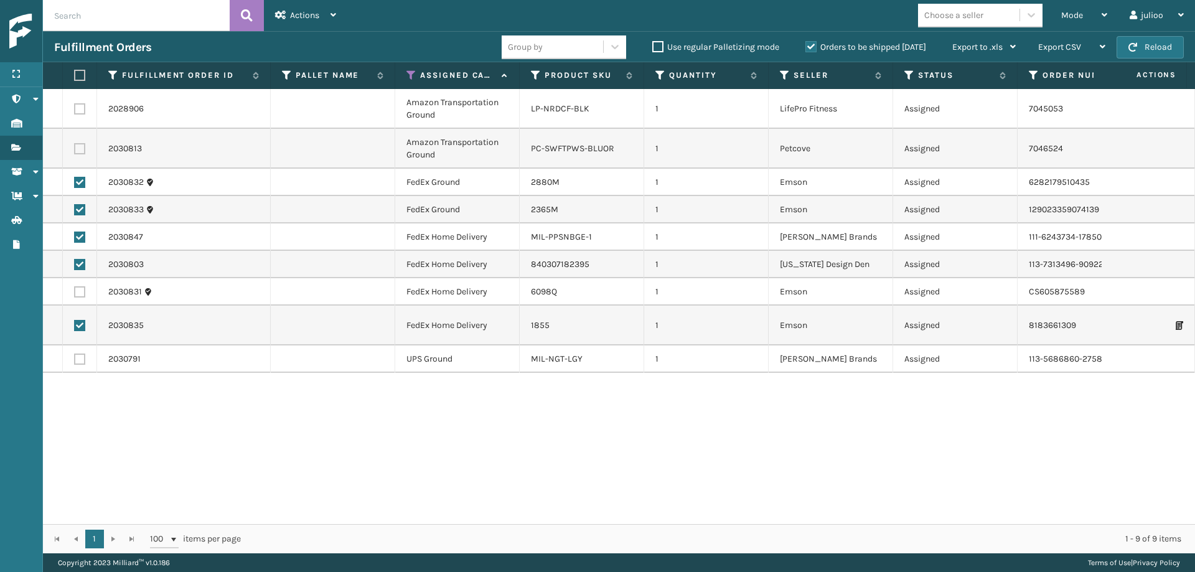
click at [82, 291] on label at bounding box center [79, 291] width 11 height 11
click at [75, 291] on input "checkbox" at bounding box center [74, 290] width 1 height 8
checkbox input "true"
click at [309, 17] on span "Actions" at bounding box center [304, 15] width 29 height 11
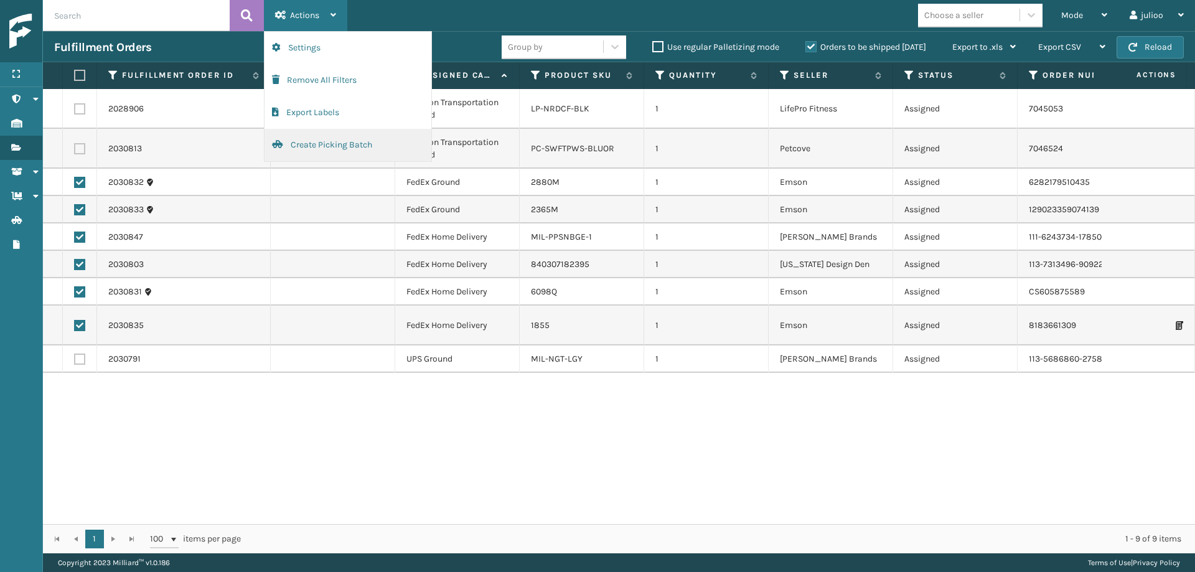
click at [323, 146] on button "Create Picking Batch" at bounding box center [347, 145] width 167 height 32
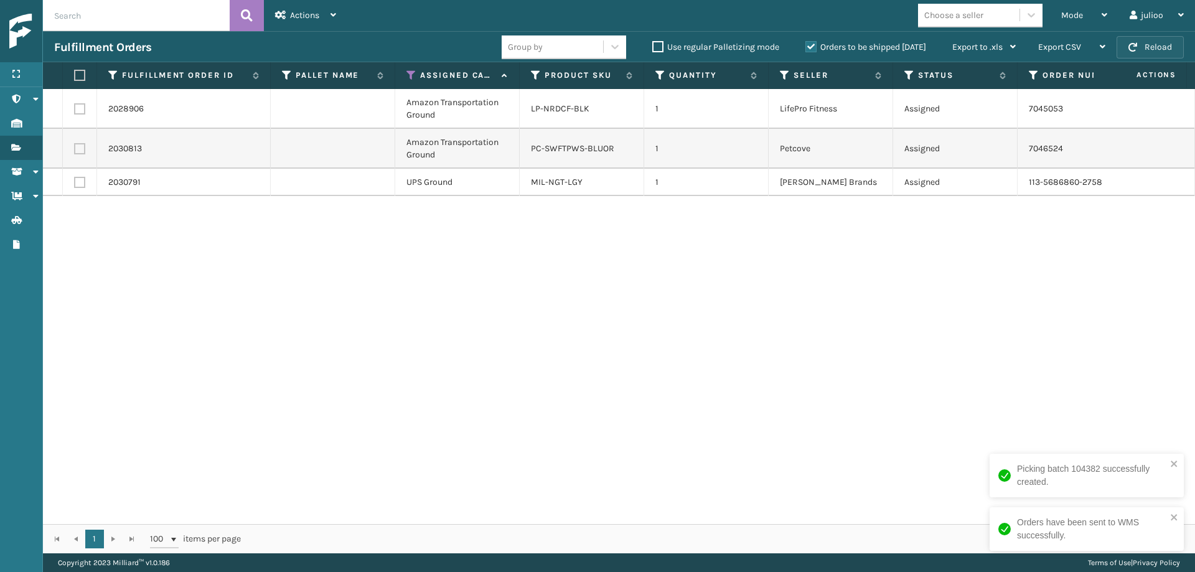
click at [1144, 50] on button "Reload" at bounding box center [1149, 47] width 67 height 22
click at [80, 149] on label at bounding box center [79, 148] width 11 height 11
click at [75, 149] on input "checkbox" at bounding box center [74, 147] width 1 height 8
checkbox input "true"
click at [81, 108] on label at bounding box center [79, 108] width 11 height 11
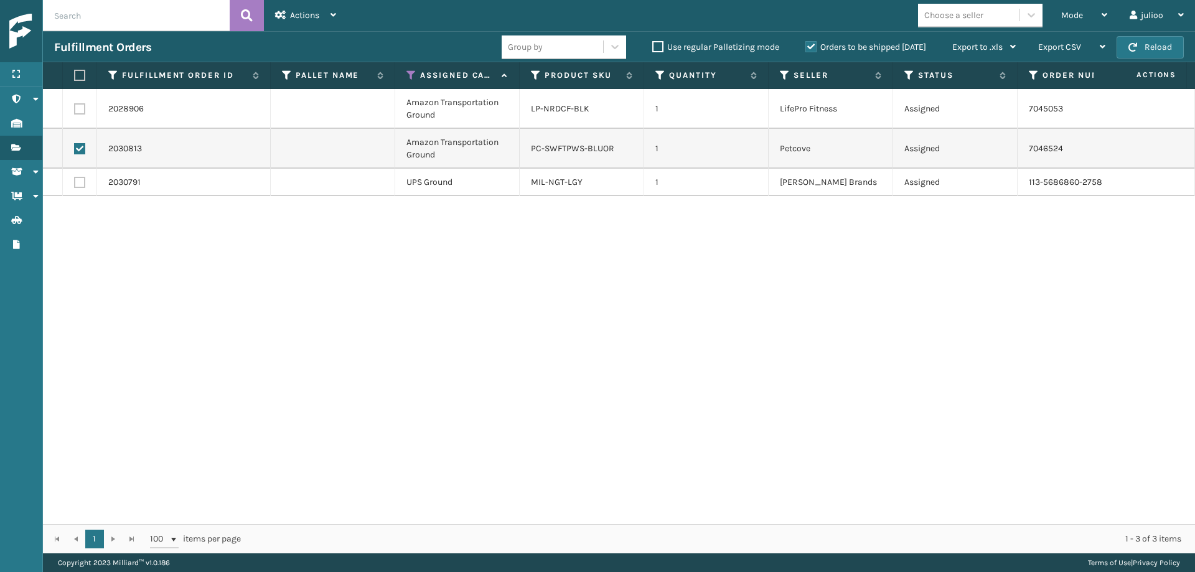
click at [75, 108] on input "checkbox" at bounding box center [74, 107] width 1 height 8
checkbox input "true"
click at [77, 180] on label at bounding box center [79, 182] width 11 height 11
click at [75, 180] on input "checkbox" at bounding box center [74, 181] width 1 height 8
checkbox input "true"
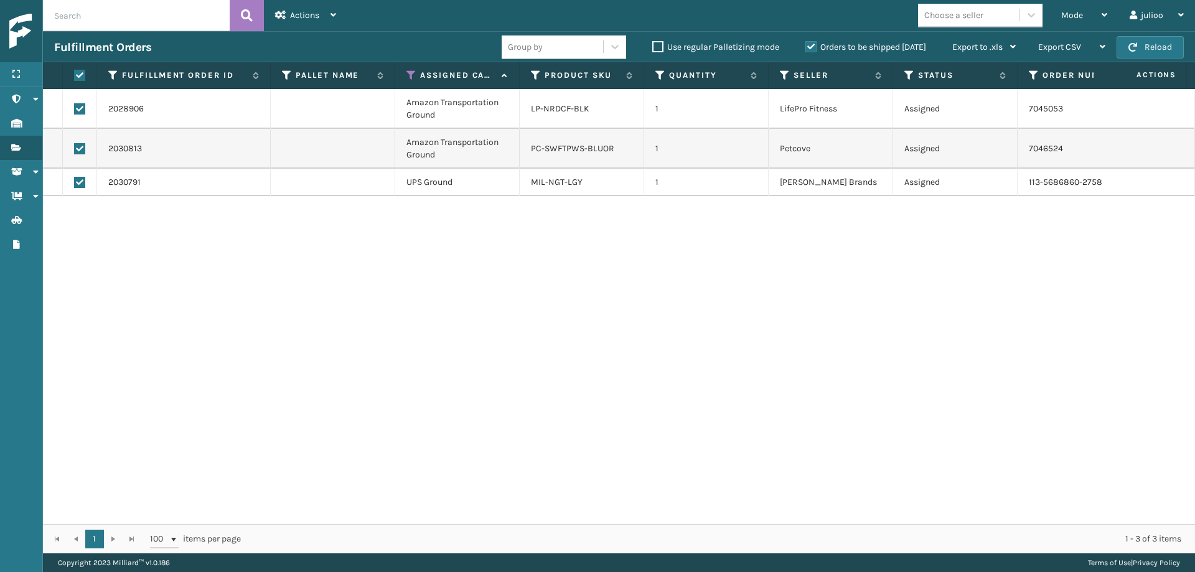
checkbox input "true"
click at [297, 19] on span "Actions" at bounding box center [304, 15] width 29 height 11
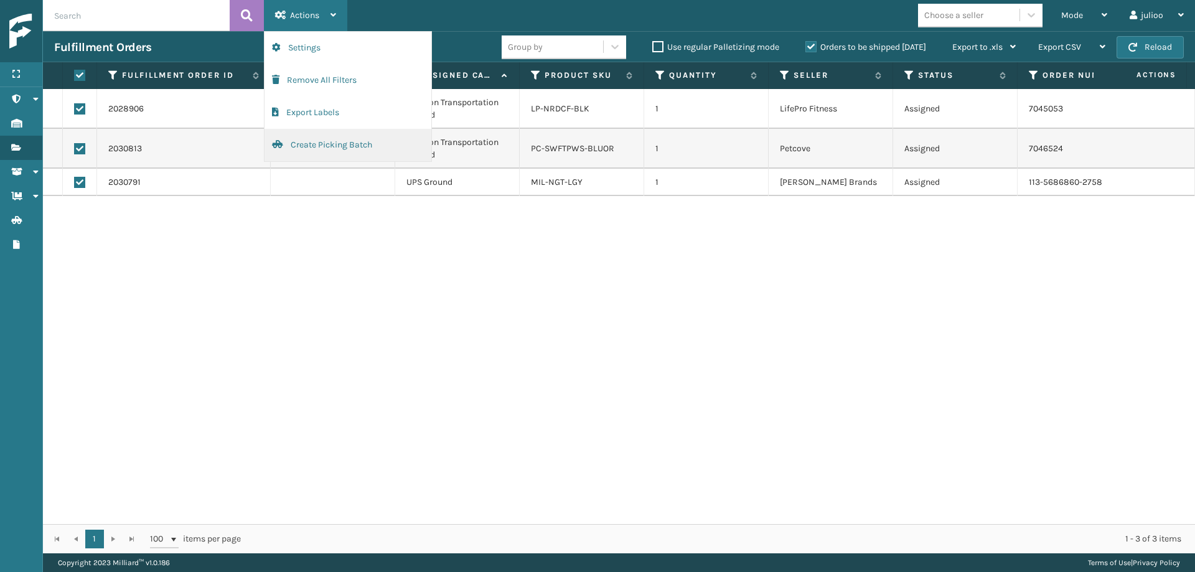
click at [339, 149] on button "Create Picking Batch" at bounding box center [347, 145] width 167 height 32
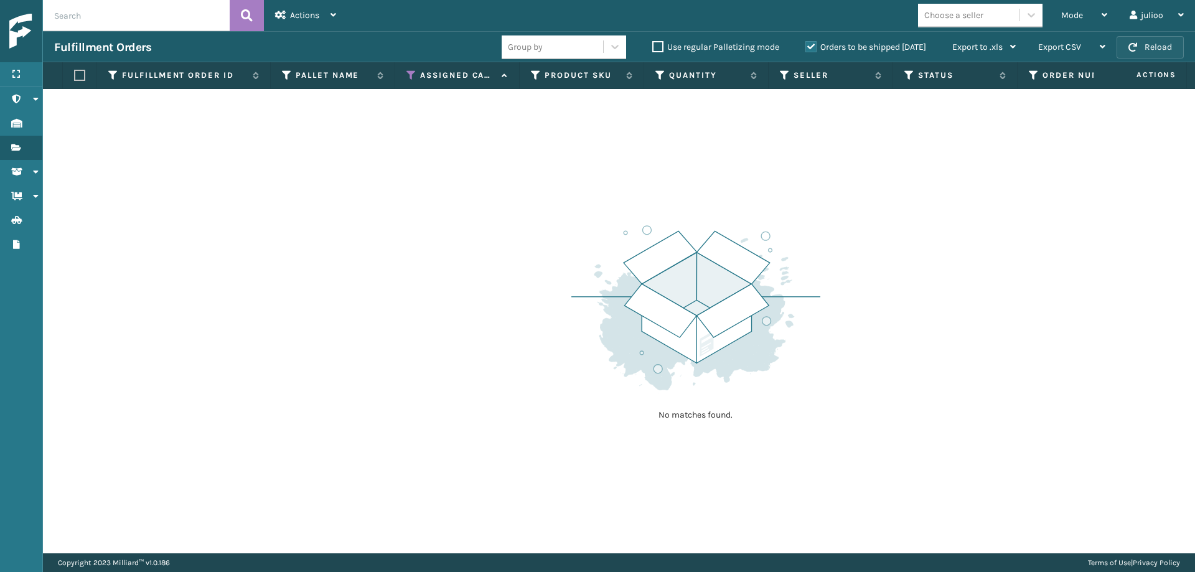
click at [1160, 45] on button "Reload" at bounding box center [1149, 47] width 67 height 22
click at [1135, 45] on span "button" at bounding box center [1132, 47] width 9 height 9
click at [1158, 52] on button "Reload" at bounding box center [1149, 47] width 67 height 22
click at [1158, 49] on button "Reload" at bounding box center [1149, 47] width 67 height 22
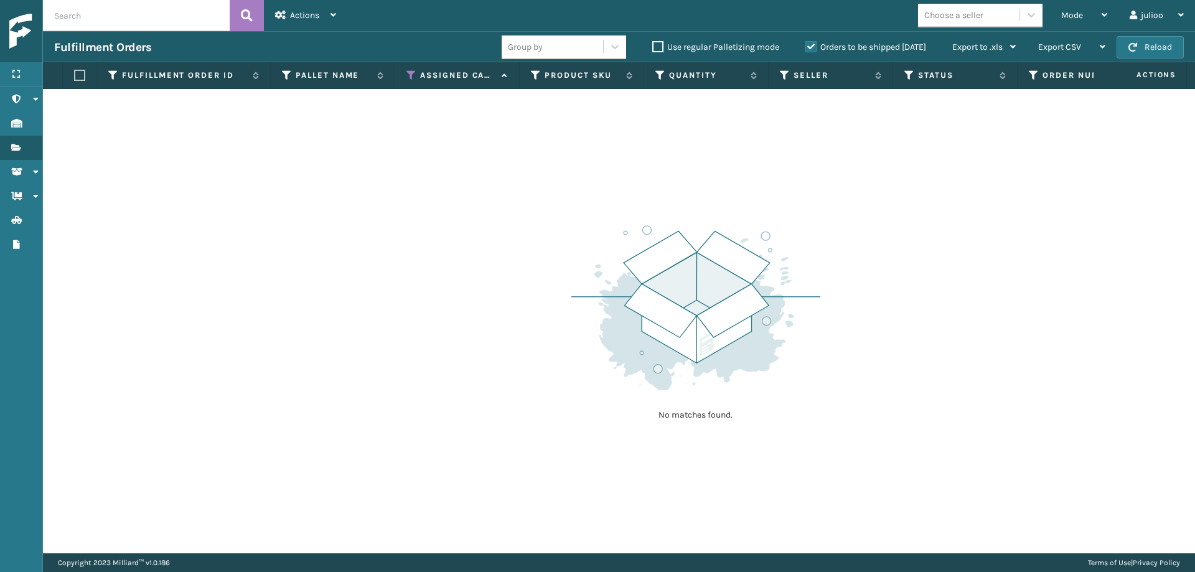
click at [1158, 49] on button "Reload" at bounding box center [1149, 47] width 67 height 22
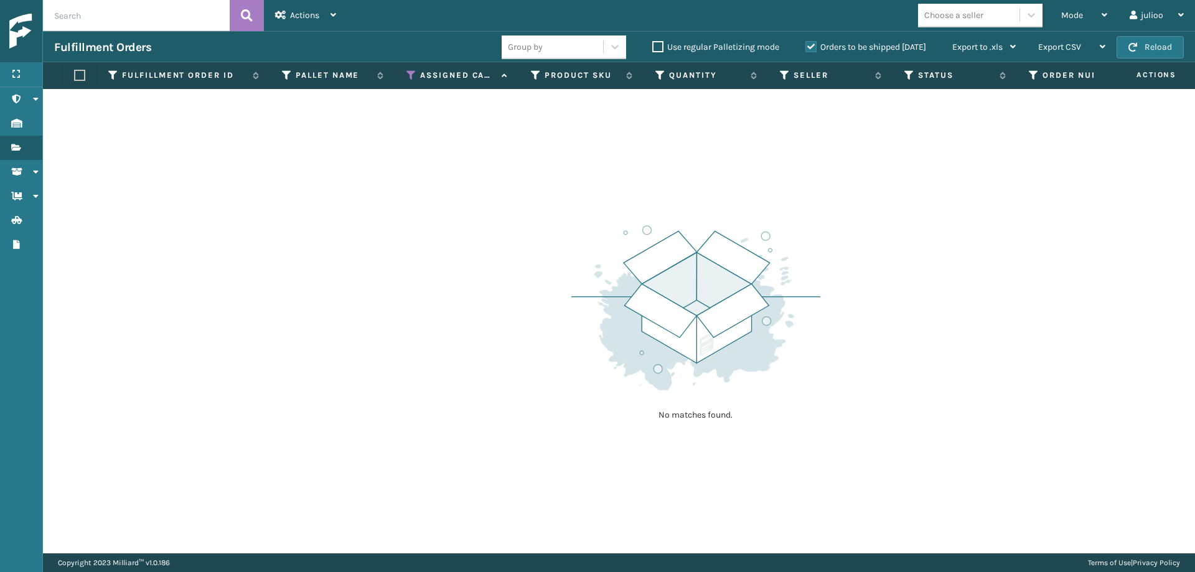
click at [1158, 49] on button "Reload" at bounding box center [1149, 47] width 67 height 22
click at [1137, 49] on span "button" at bounding box center [1132, 47] width 9 height 9
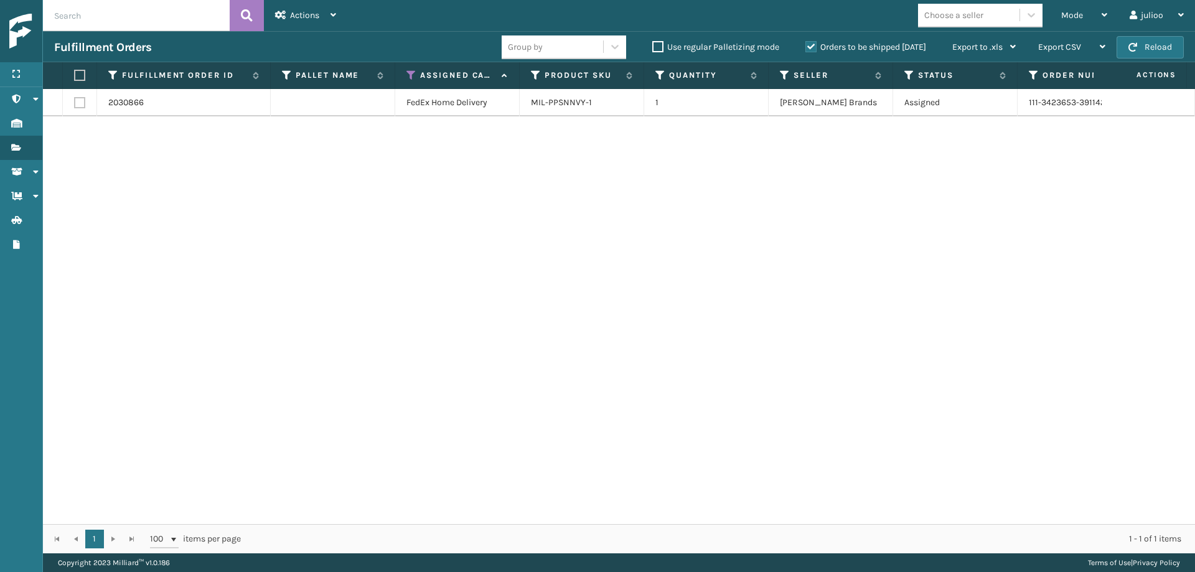
click at [80, 104] on label at bounding box center [79, 102] width 11 height 11
click at [75, 104] on input "checkbox" at bounding box center [74, 101] width 1 height 8
checkbox input "true"
click at [299, 16] on span "Actions" at bounding box center [304, 15] width 29 height 11
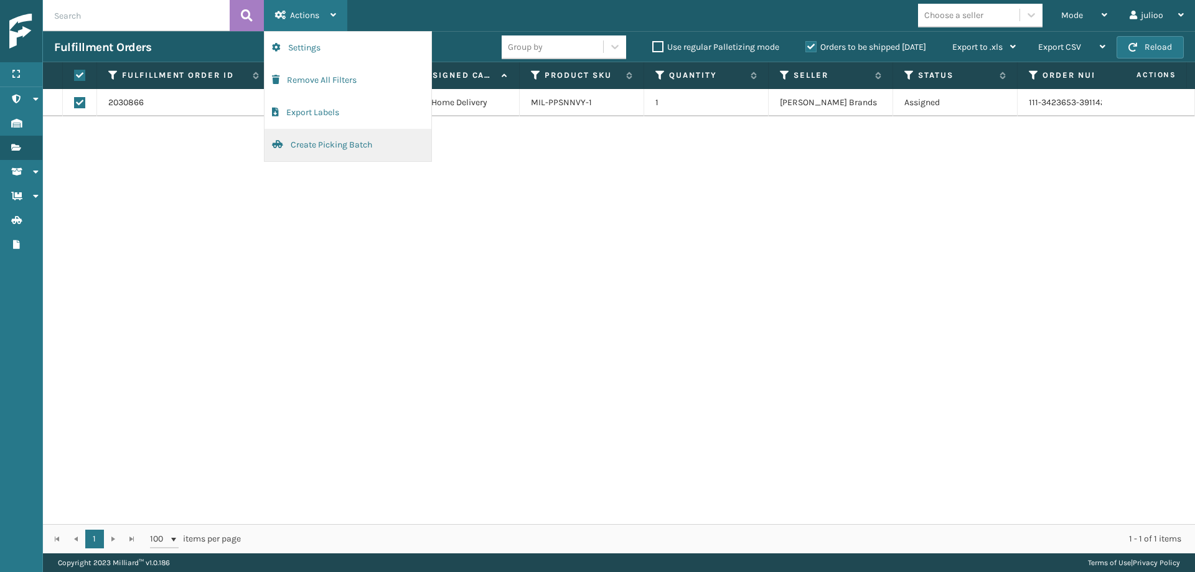
click at [328, 146] on button "Create Picking Batch" at bounding box center [347, 145] width 167 height 32
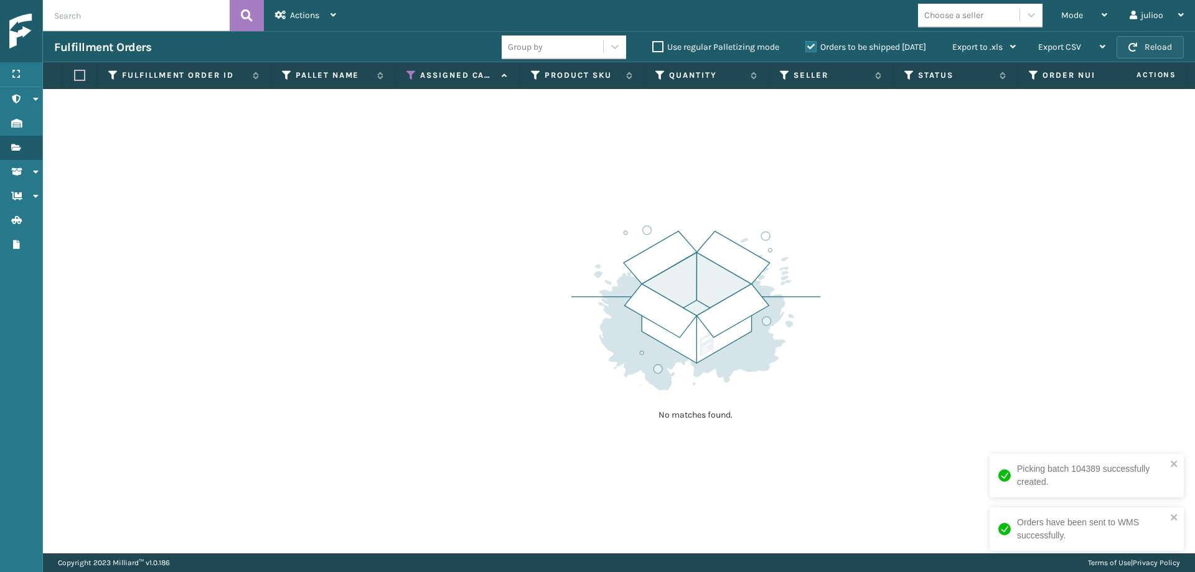
click at [1157, 55] on button "Reload" at bounding box center [1149, 47] width 67 height 22
click at [1155, 54] on button "Reload" at bounding box center [1149, 47] width 67 height 22
click at [1140, 46] on button "Reload" at bounding box center [1149, 47] width 67 height 22
